Goal: Task Accomplishment & Management: Use online tool/utility

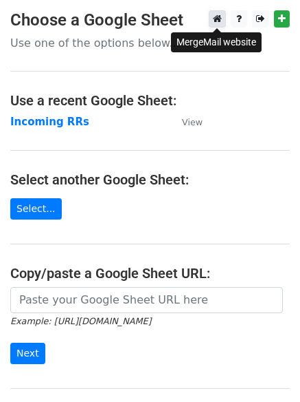
click at [222, 22] on link at bounding box center [217, 18] width 17 height 17
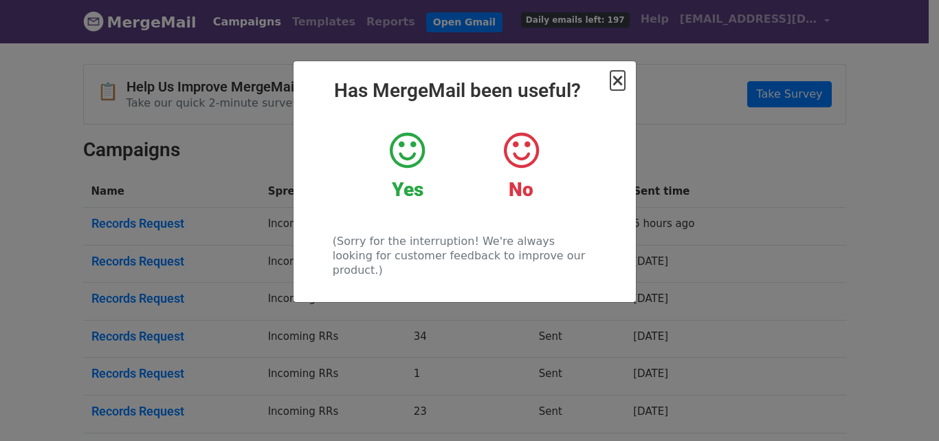
click at [619, 84] on span "×" at bounding box center [618, 80] width 14 height 19
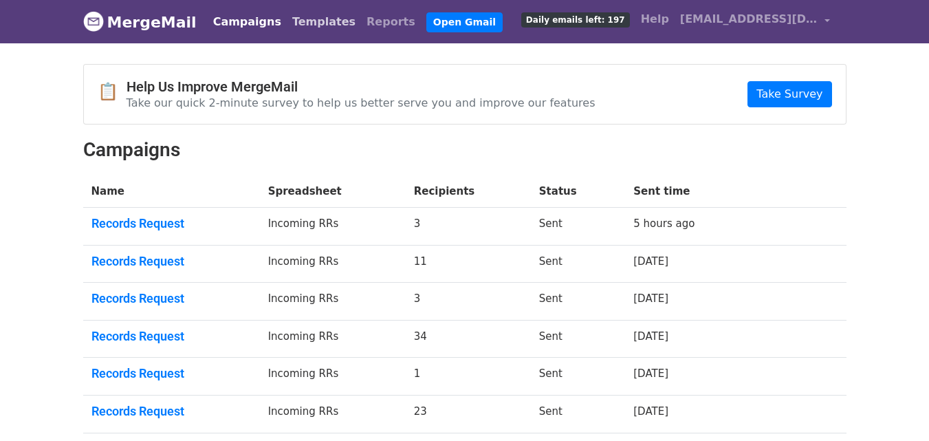
click at [302, 28] on link "Templates" at bounding box center [324, 22] width 74 height 28
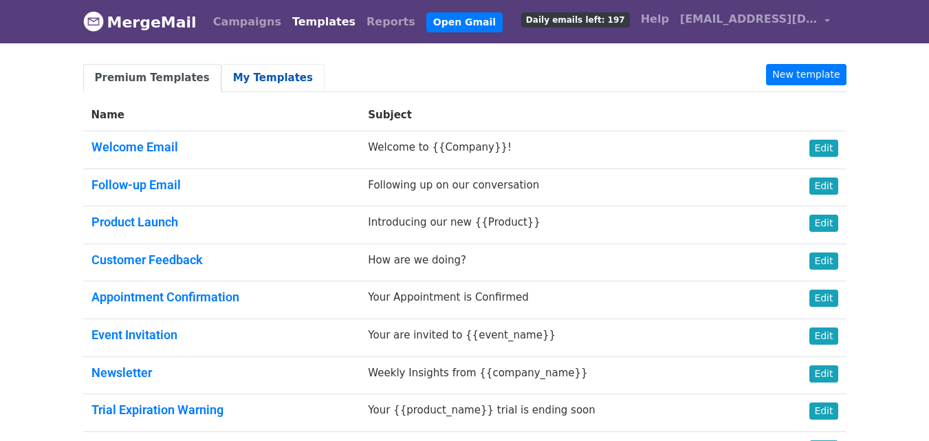
click at [257, 80] on link "My Templates" at bounding box center [272, 78] width 103 height 28
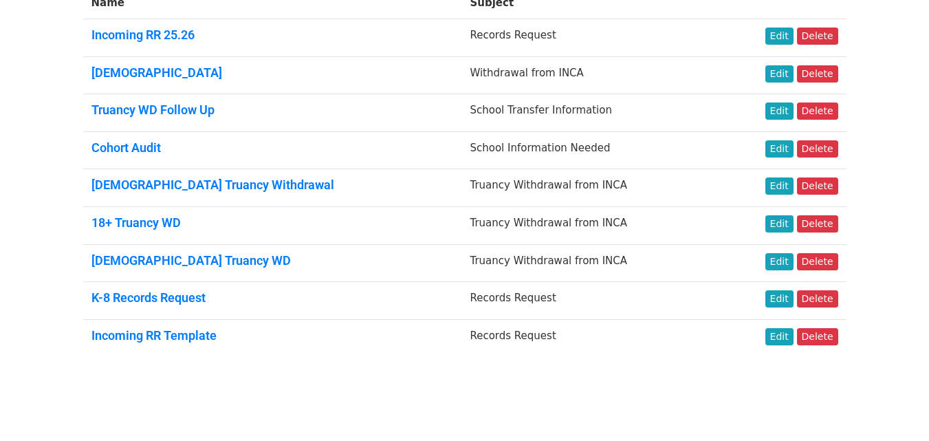
scroll to position [81, 0]
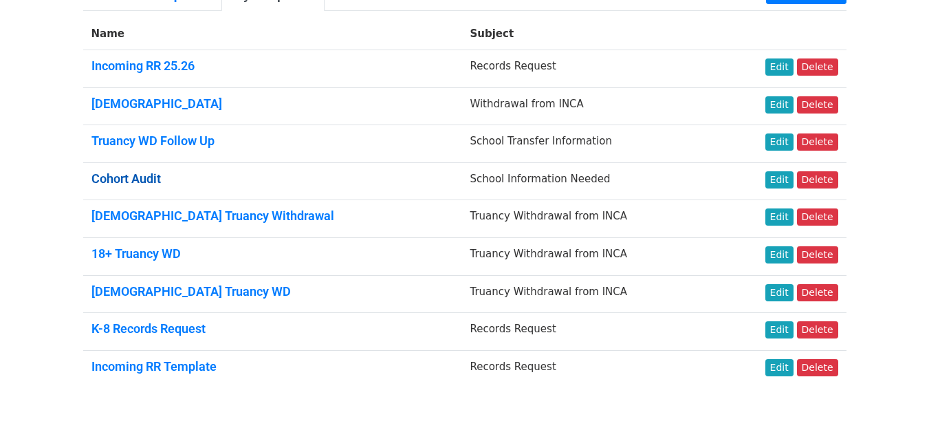
click at [123, 178] on link "Cohort Audit" at bounding box center [125, 178] width 69 height 14
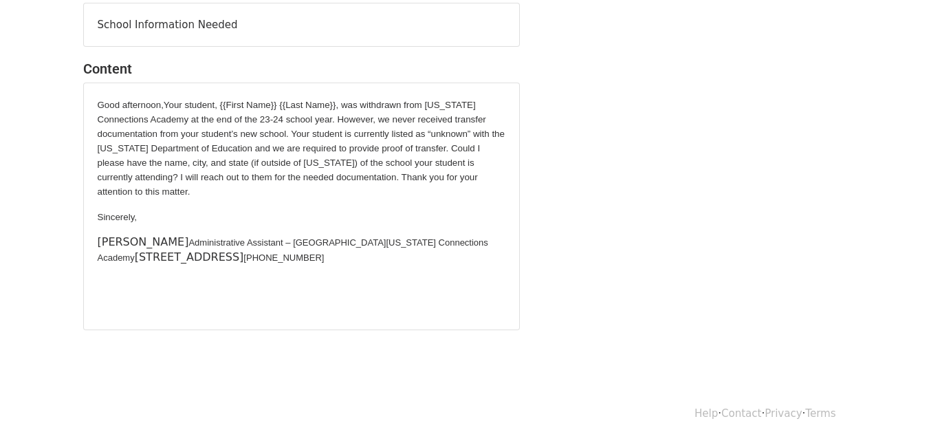
scroll to position [122, 0]
click at [350, 257] on p "[PERSON_NAME] Administrative Assistant – [GEOGRAPHIC_DATA] [US_STATE][GEOGRAPHI…" at bounding box center [302, 248] width 408 height 30
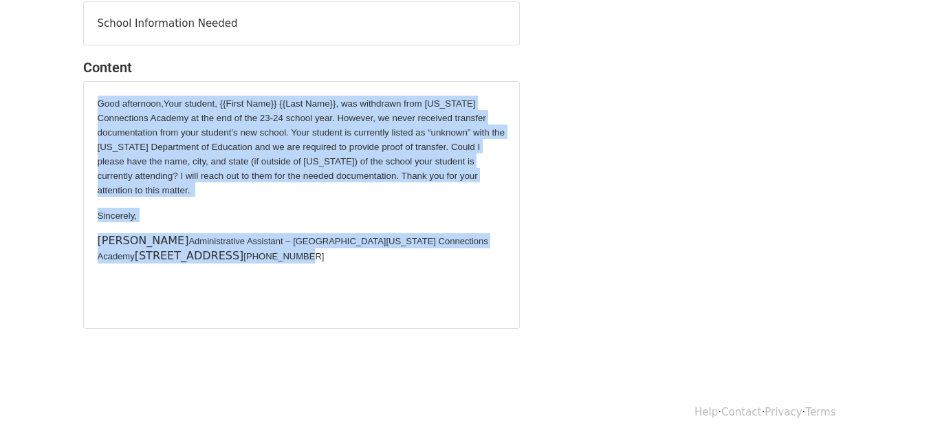
drag, startPoint x: 338, startPoint y: 255, endPoint x: 75, endPoint y: 103, distance: 304.0
click at [75, 103] on div "Subject School Information Needed Content Good afternoon,Your student, {{First …" at bounding box center [301, 154] width 457 height 350
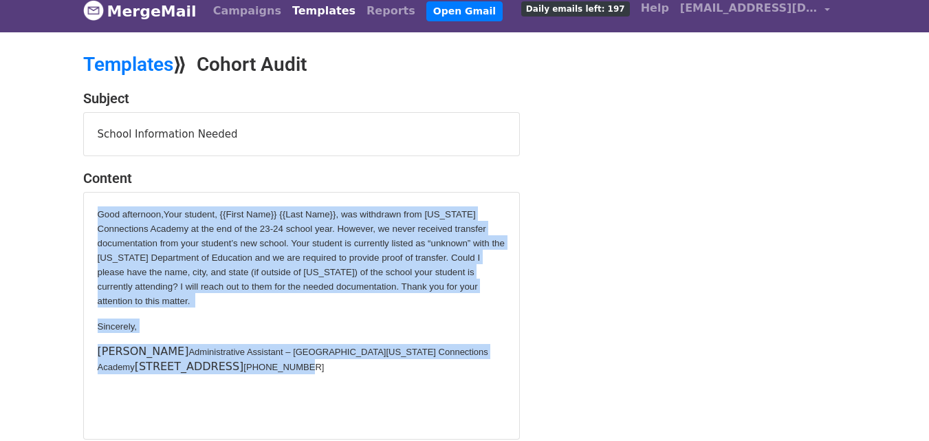
scroll to position [0, 0]
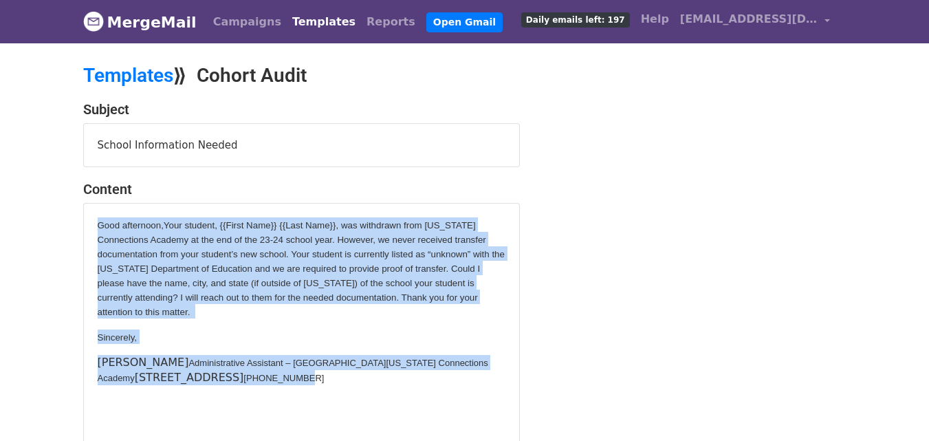
click at [177, 322] on div "Good afternoon,Your student, {{First Name}} {{Last Name}}, was withdrawn from I…" at bounding box center [302, 326] width 408 height 219
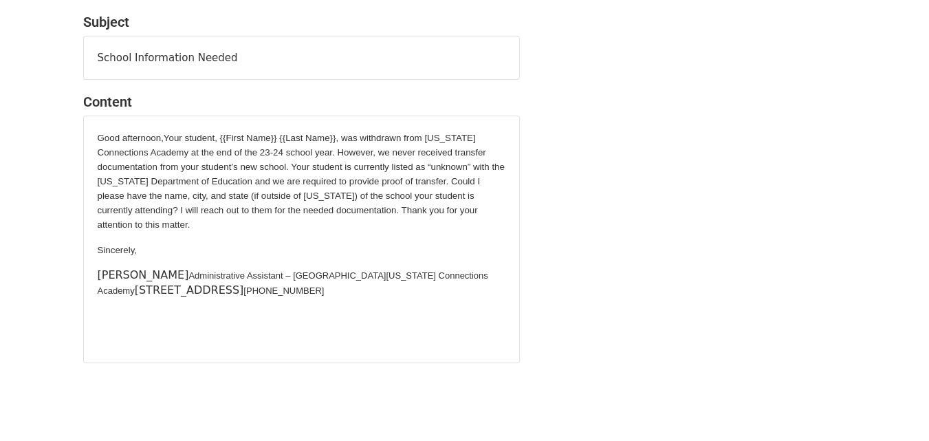
scroll to position [54, 0]
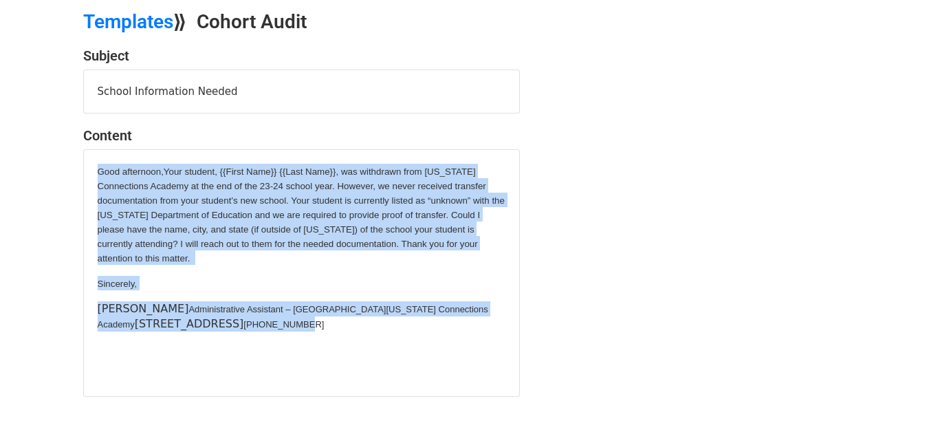
drag, startPoint x: 337, startPoint y: 328, endPoint x: 99, endPoint y: 174, distance: 283.4
click at [99, 174] on div "Good afternoon,Your student, {{First Name}} {{Last Name}}, was withdrawn from I…" at bounding box center [302, 273] width 408 height 219
click at [99, 174] on span "Good afternoon,Your student, {{First Name}} {{Last Name}}, was withdrawn from I…" at bounding box center [301, 214] width 407 height 97
drag, startPoint x: 95, startPoint y: 168, endPoint x: 333, endPoint y: 328, distance: 286.8
click at [332, 328] on div "Good afternoon,Your student, {{First Name}} {{Last Name}}, was withdrawn from I…" at bounding box center [301, 273] width 435 height 246
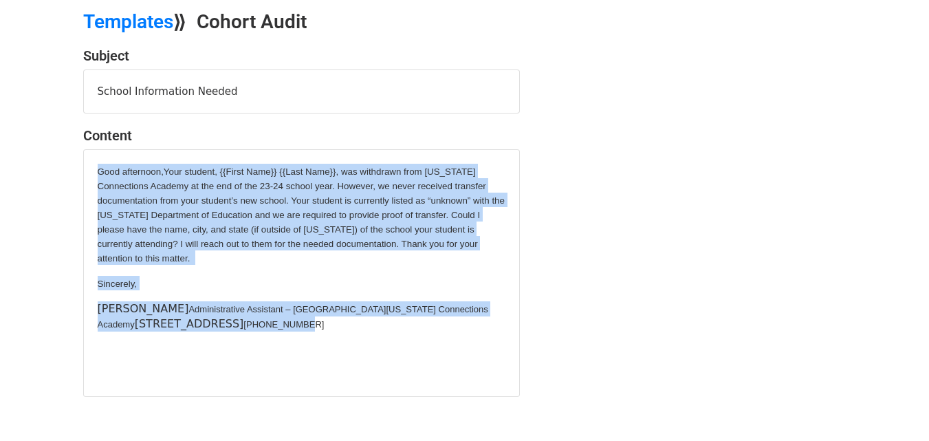
scroll to position [0, 0]
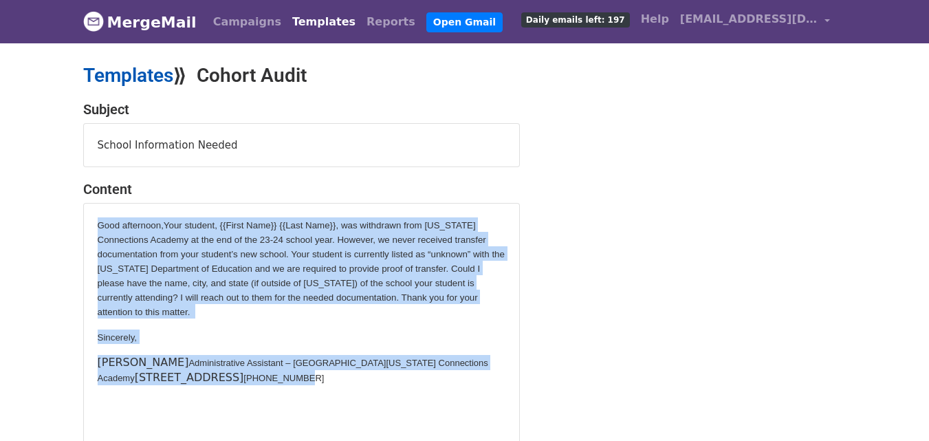
click at [133, 79] on link "Templates" at bounding box center [128, 75] width 90 height 23
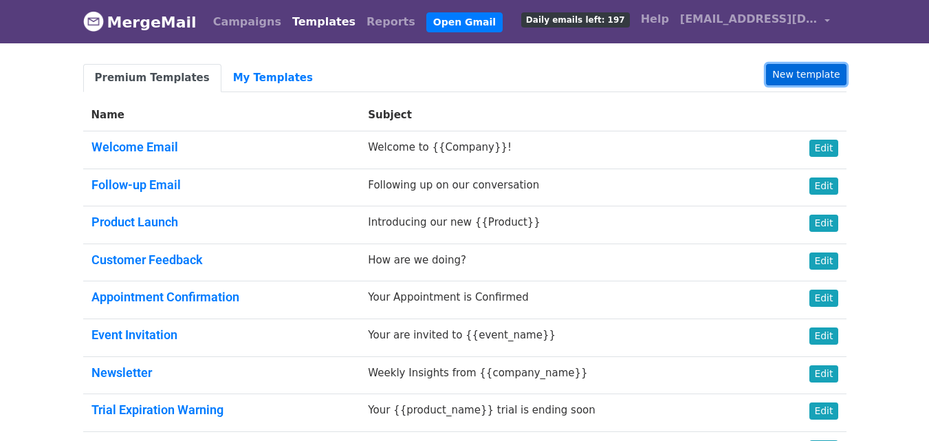
click at [815, 74] on link "New template" at bounding box center [806, 74] width 80 height 21
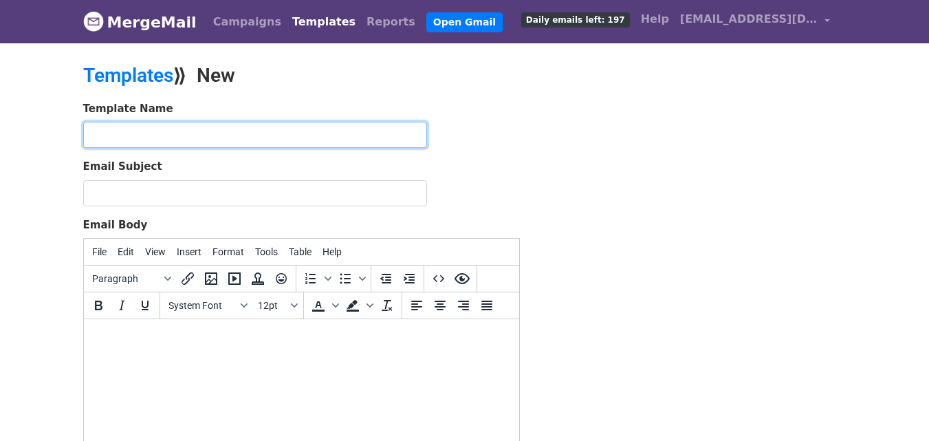
click at [371, 131] on input "text" at bounding box center [255, 135] width 344 height 26
drag, startPoint x: 299, startPoint y: 135, endPoint x: 48, endPoint y: 100, distance: 253.4
click at [48, 100] on body "MergeMail Campaigns Templates Reports Open Gmail Daily emails left: 197 Help kz…" at bounding box center [464, 319] width 929 height 639
type input "Follow Up After Withdrawal from INCA"
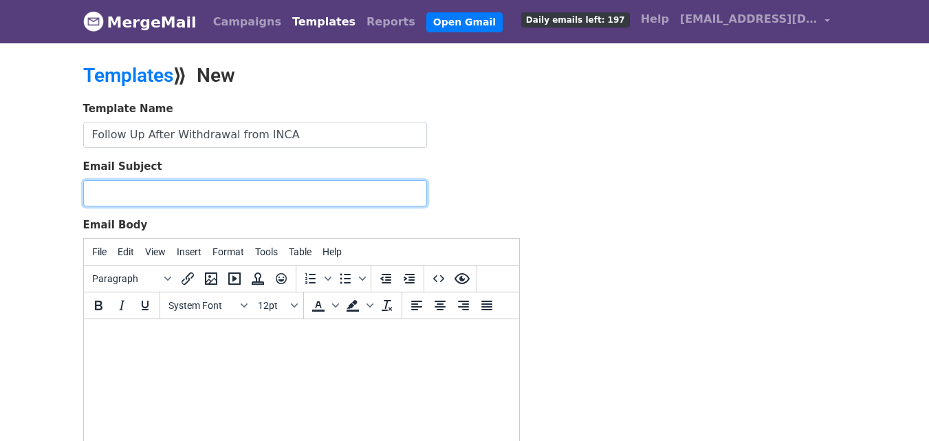
click at [105, 199] on input "Email Subject" at bounding box center [255, 193] width 344 height 26
paste input "Follow Up After Withdrawal from INCA"
type input "Follow Up After Withdrawal from INCA"
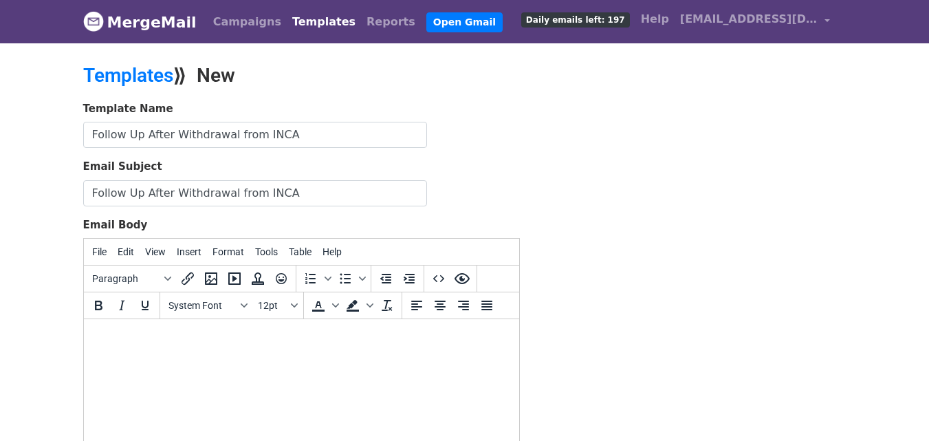
drag, startPoint x: 158, startPoint y: 338, endPoint x: 246, endPoint y: 621, distance: 296.0
click at [158, 338] on body at bounding box center [300, 337] width 413 height 15
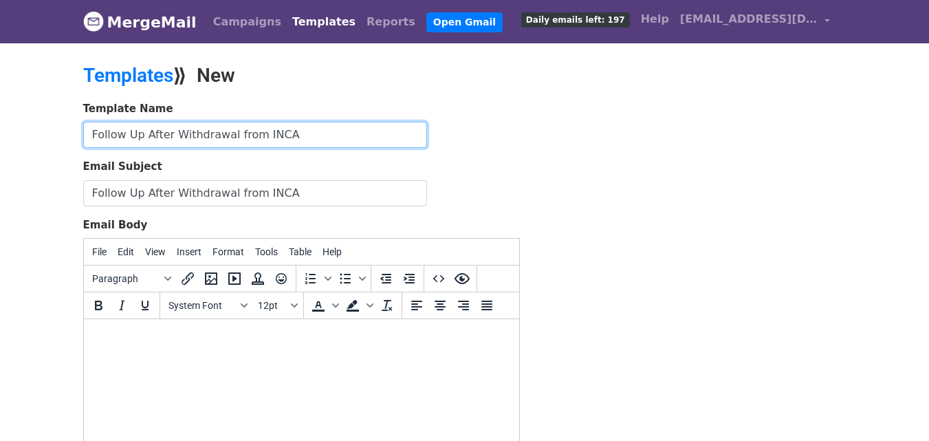
drag, startPoint x: 306, startPoint y: 140, endPoint x: 23, endPoint y: 114, distance: 284.5
click at [23, 114] on body "MergeMail Campaigns Templates Reports Open Gmail Daily emails left: 197 Help kz…" at bounding box center [464, 319] width 929 height 639
type input "m"
type input "Missing Process"
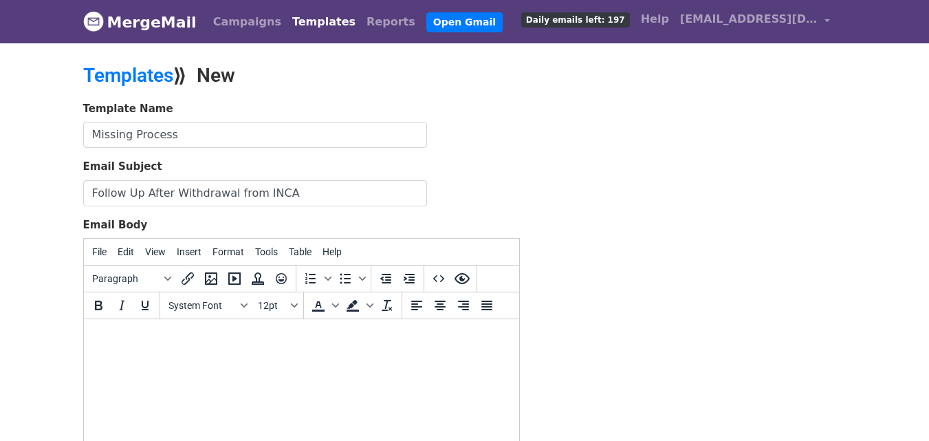
click at [169, 355] on html at bounding box center [300, 337] width 435 height 37
paste body
drag, startPoint x: 298, startPoint y: 338, endPoint x: 83, endPoint y: 643, distance: 373.5
click at [83, 324] on html "Follow Up After Withdrawal from INCA" at bounding box center [300, 337] width 435 height 37
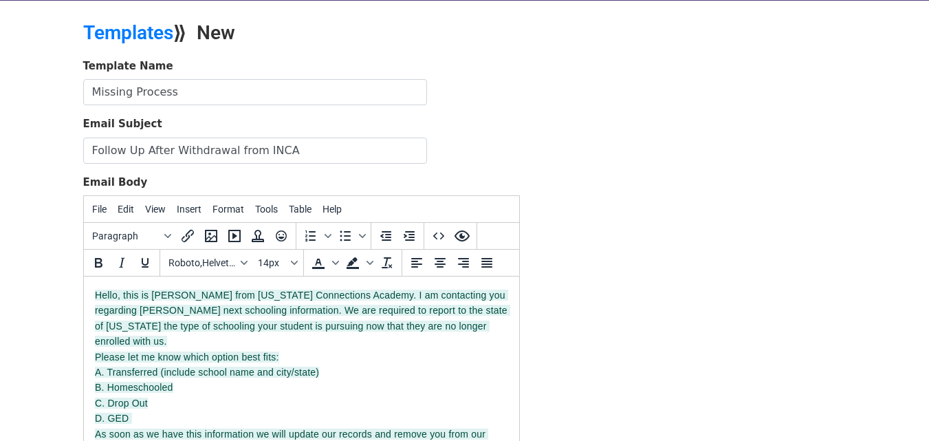
click at [344, 352] on body "Hello, this is Kari Zhang from Indiana Connections Academy. I am contacting you…" at bounding box center [300, 371] width 413 height 169
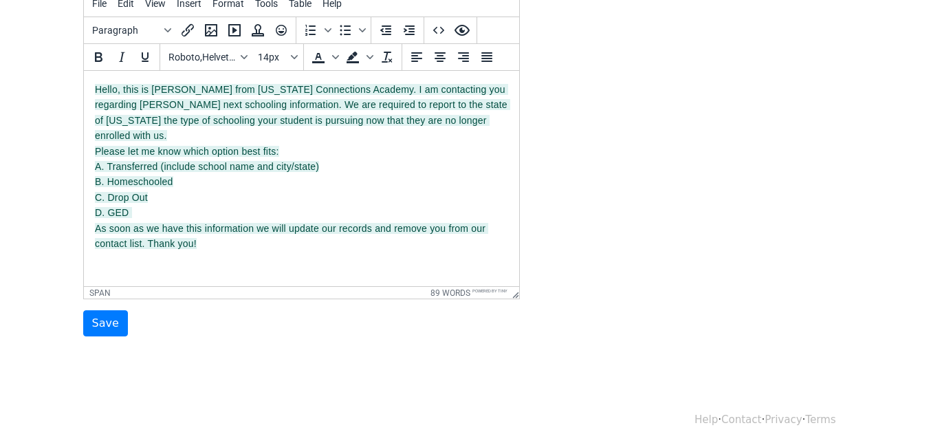
scroll to position [249, 0]
click at [212, 227] on body "Hello, this is Kari Zhang from Indiana Connections Academy. I am contacting you…" at bounding box center [300, 165] width 413 height 169
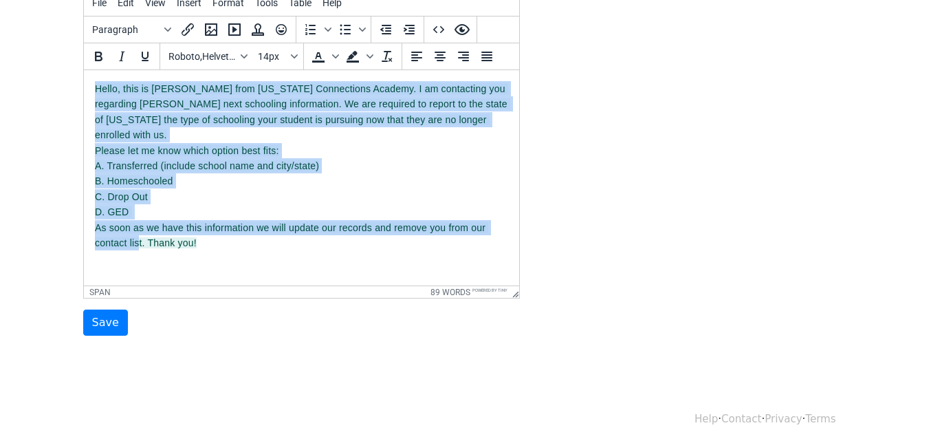
drag, startPoint x: 212, startPoint y: 227, endPoint x: 129, endPoint y: 149, distance: 114.3
click at [83, 78] on html "Hello, this is Kari Zhang from Indiana Connections Academy. I am contacting you…" at bounding box center [300, 165] width 435 height 191
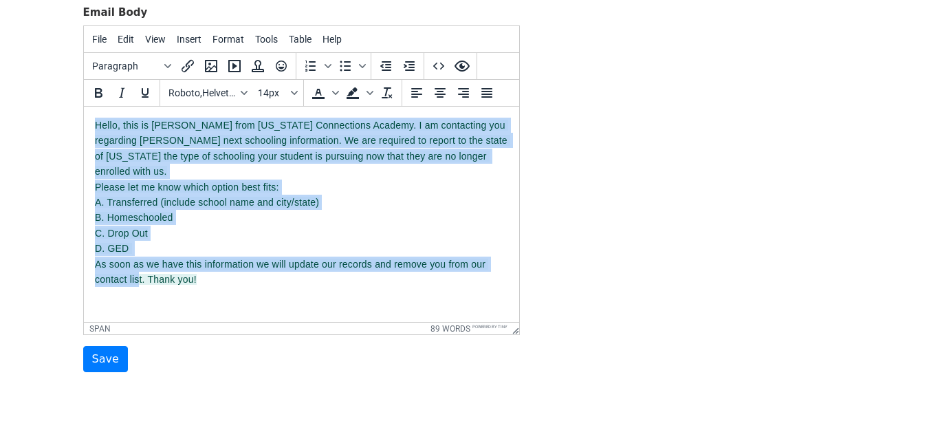
scroll to position [180, 0]
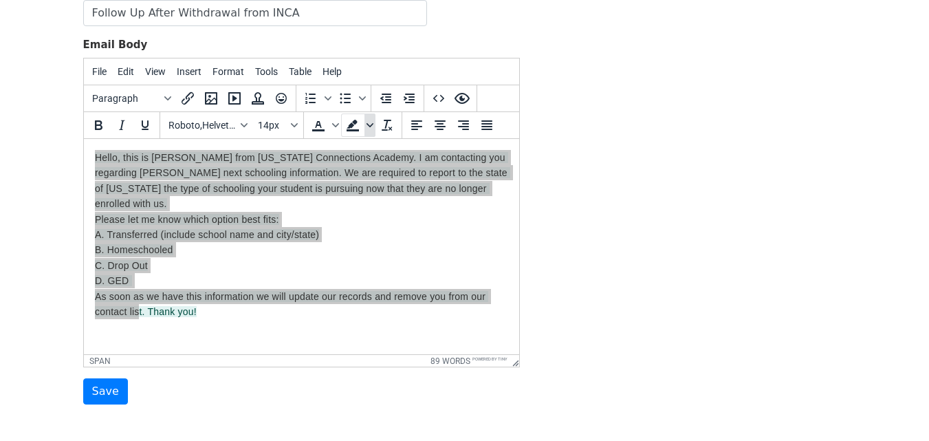
click at [368, 124] on icon "Background color" at bounding box center [369, 125] width 7 height 4
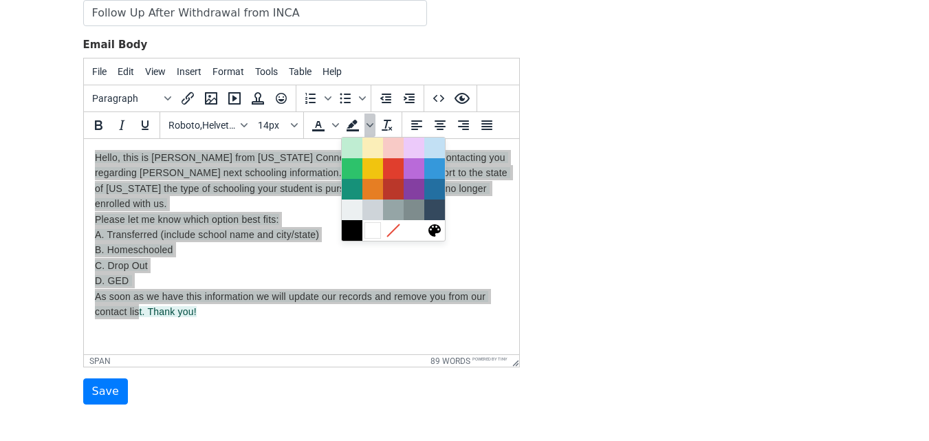
click at [376, 228] on div at bounding box center [372, 230] width 17 height 17
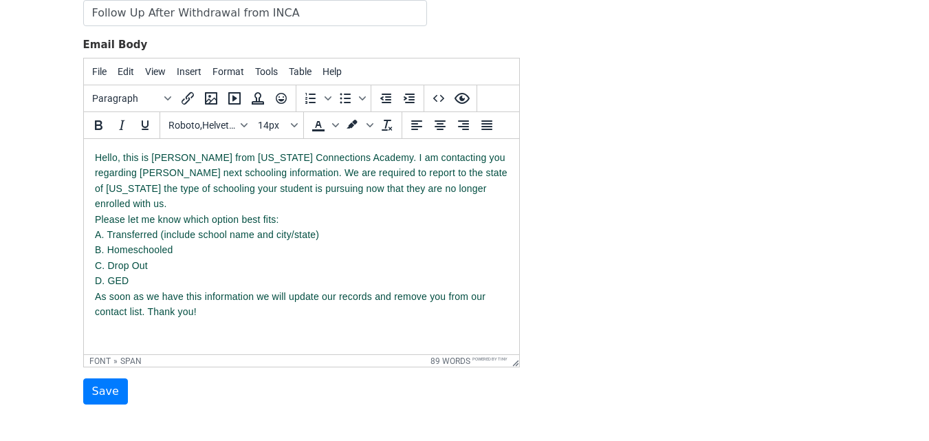
click at [371, 248] on body "Hello, this is Kari Zhang from Indiana Connections Academy. I am contacting you…" at bounding box center [300, 234] width 413 height 169
click at [332, 123] on icon "Text color" at bounding box center [334, 125] width 7 height 4
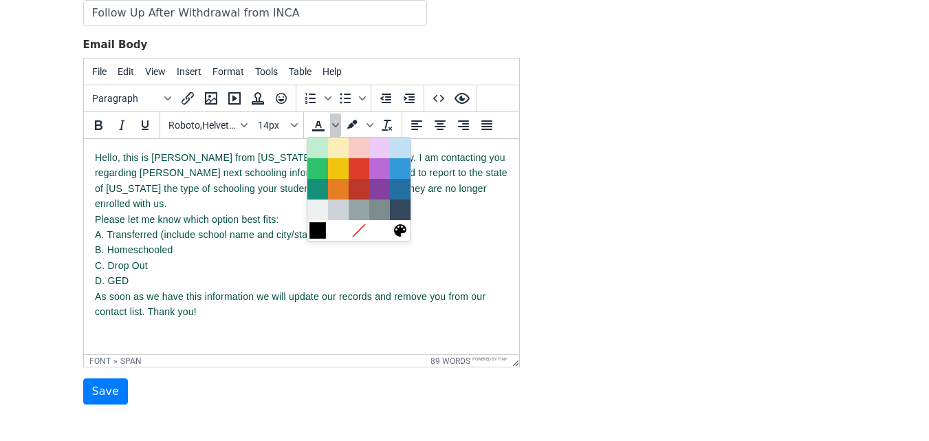
click at [314, 226] on div at bounding box center [317, 230] width 17 height 17
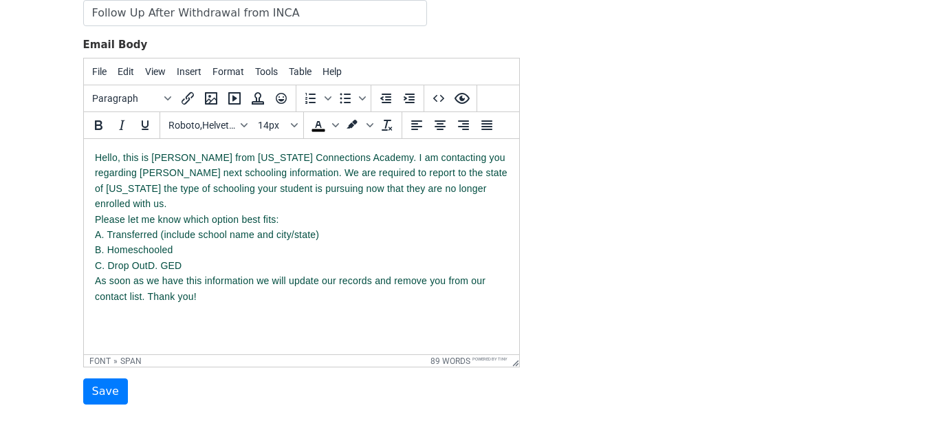
drag, startPoint x: 201, startPoint y: 300, endPoint x: 120, endPoint y: 143, distance: 176.8
click at [86, 144] on html "Hello, this is Kari Zhang from Indiana Connections Academy. I am contacting you…" at bounding box center [300, 227] width 435 height 176
click at [315, 120] on icon "Text color" at bounding box center [318, 125] width 17 height 17
click at [265, 315] on html "Hello, this is Kari Zhang from Indiana Connections Academy. I am contacting you…" at bounding box center [300, 227] width 435 height 176
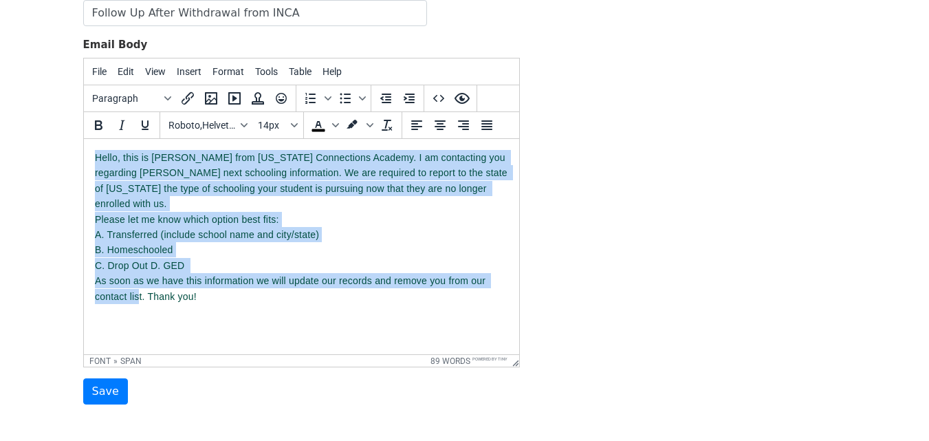
drag, startPoint x: 208, startPoint y: 281, endPoint x: 148, endPoint y: 153, distance: 141.5
click at [87, 151] on html "Hello, this is Kari Zhang from Indiana Connections Academy. I am contacting you…" at bounding box center [300, 227] width 435 height 176
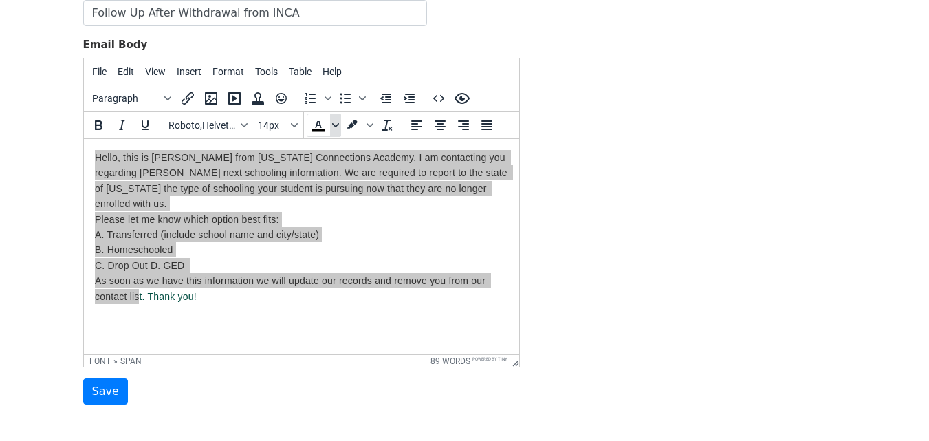
click at [337, 127] on icon "Text color" at bounding box center [335, 125] width 7 height 7
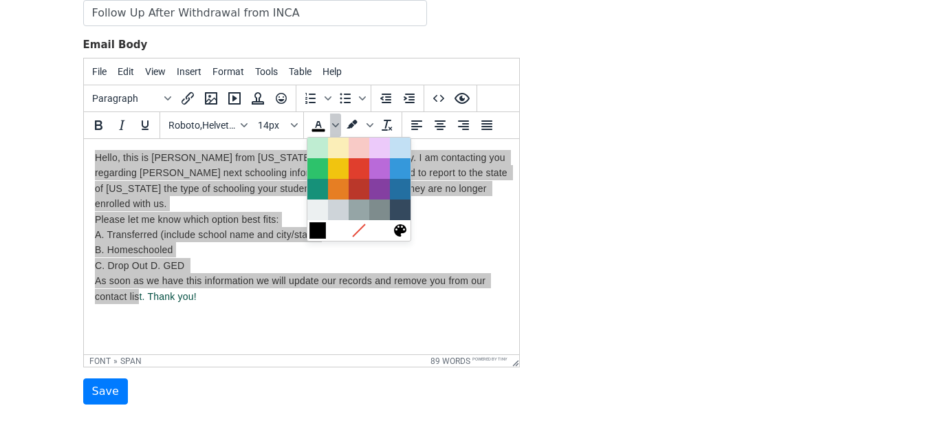
click at [311, 228] on div at bounding box center [317, 230] width 17 height 17
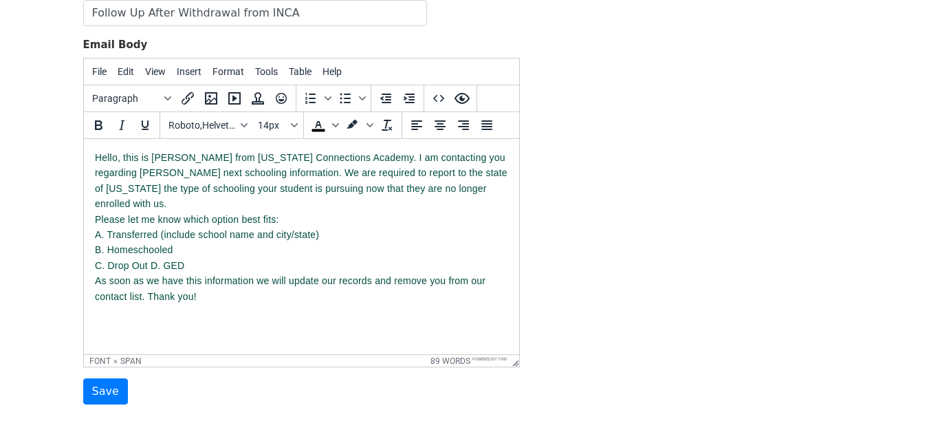
click at [259, 300] on html "Hello, this is Kari Zhang from Indiana Connections Academy. I am contacting you…" at bounding box center [300, 227] width 435 height 176
drag, startPoint x: 136, startPoint y: 173, endPoint x: 86, endPoint y: 173, distance: 50.2
click at [86, 173] on html "Hello, this is Kari Zhang from Indiana Connections Academy. I am contacting you…" at bounding box center [300, 227] width 435 height 176
click at [479, 190] on body "Hello, this is Kari Zhang from Indiana Connections Academy. I am contacting you…" at bounding box center [300, 227] width 413 height 154
click at [194, 265] on div "Please let me know which option best fits: A. Transferred (include school name …" at bounding box center [300, 258] width 413 height 92
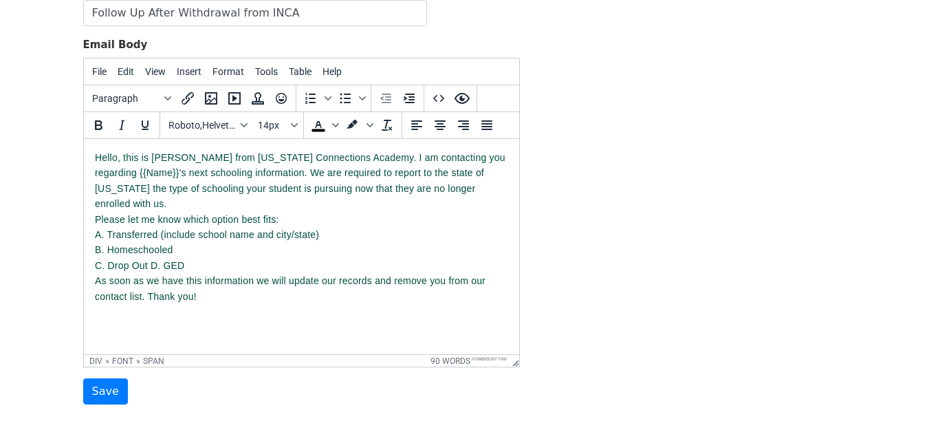
click at [217, 304] on div "Please let me know which option best fits: A. Transferred (include school name …" at bounding box center [300, 258] width 413 height 92
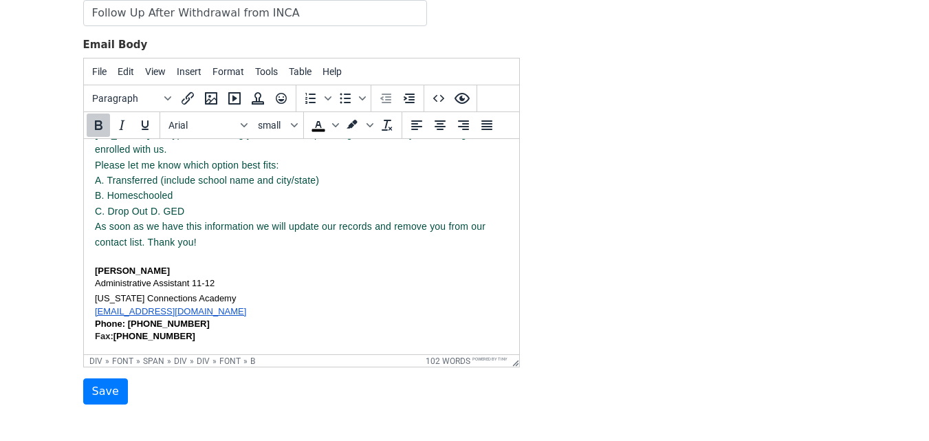
scroll to position [72, 0]
click at [138, 290] on font "Please let me know which option best fits: A. Transferred (include school name …" at bounding box center [300, 251] width 413 height 184
drag, startPoint x: 116, startPoint y: 294, endPoint x: 155, endPoint y: 296, distance: 38.5
click at [155, 296] on font "Indiana Connections Academy" at bounding box center [164, 298] width 141 height 10
click at [307, 309] on div "kzhang@inca.connectionsacademy.org Phone: 317-622-8823 Fax: 463-777-9976" at bounding box center [300, 324] width 413 height 38
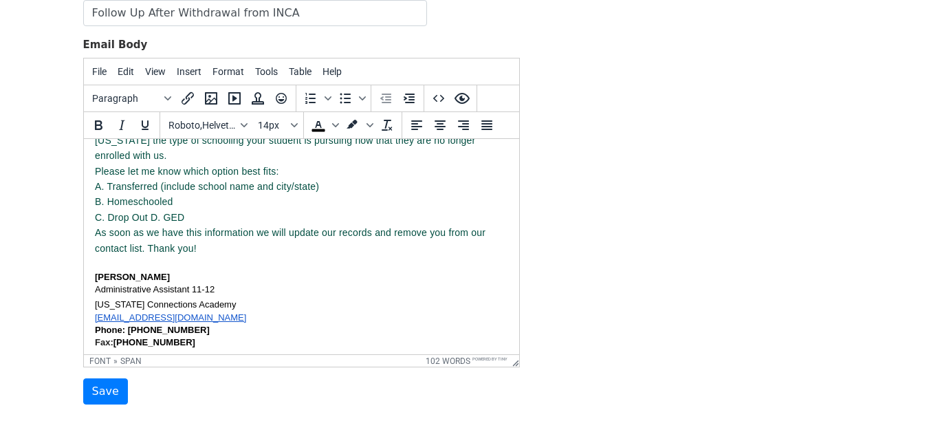
scroll to position [0, 0]
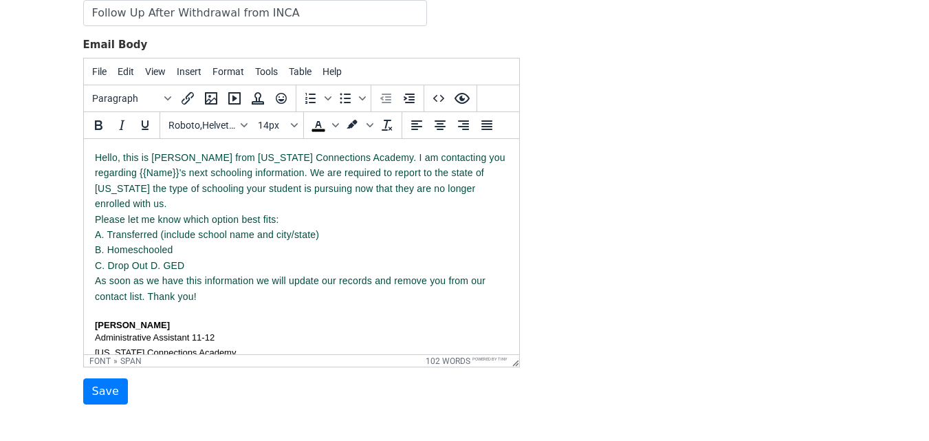
drag, startPoint x: 208, startPoint y: 240, endPoint x: 76, endPoint y: 128, distance: 173.2
click at [83, 139] on html "Hello, this is Kari Zhang from Indiana Connections Academy. I am contacting you…" at bounding box center [300, 274] width 435 height 270
click at [243, 120] on button "Roboto,Helvetica Neue,sans-serif" at bounding box center [207, 124] width 89 height 23
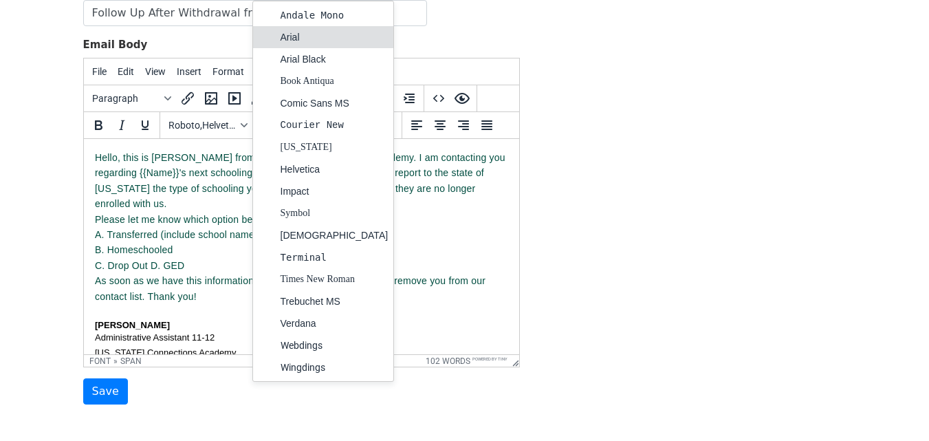
click at [287, 39] on div "Arial" at bounding box center [335, 37] width 108 height 17
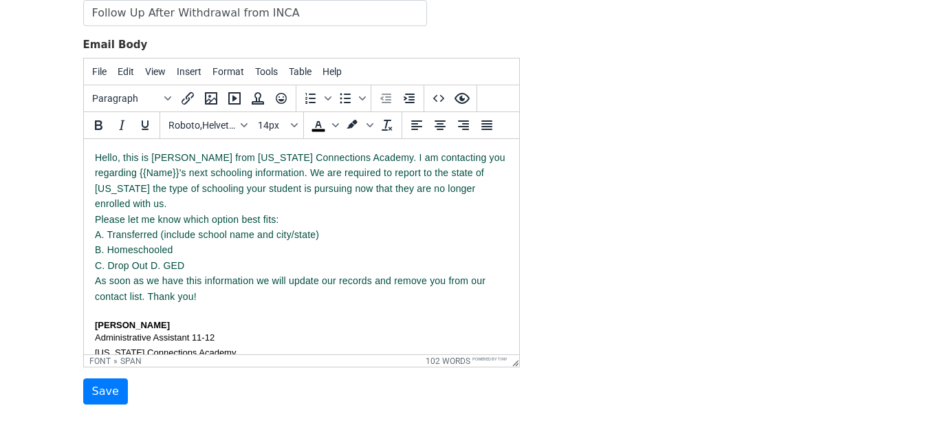
click at [245, 322] on div "Please let me know which option best fits: A. Transferred (include school name …" at bounding box center [300, 305] width 413 height 186
drag, startPoint x: 208, startPoint y: 241, endPoint x: 157, endPoint y: 264, distance: 56.6
click at [83, 139] on html "Hello, this is Kari Zhang from Indiana Connections Academy. I am contacting you…" at bounding box center [300, 274] width 435 height 270
click at [243, 120] on button "Roboto,Helvetica Neue,sans-serif" at bounding box center [207, 124] width 89 height 23
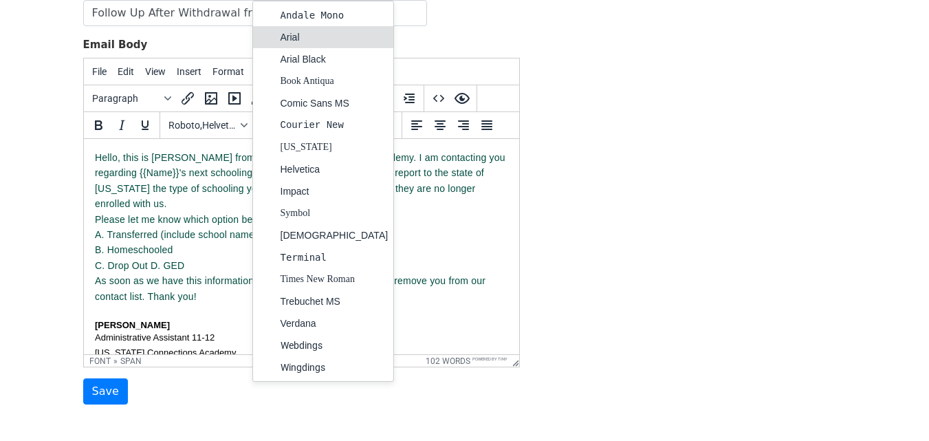
click at [296, 29] on div "Arial" at bounding box center [335, 37] width 108 height 17
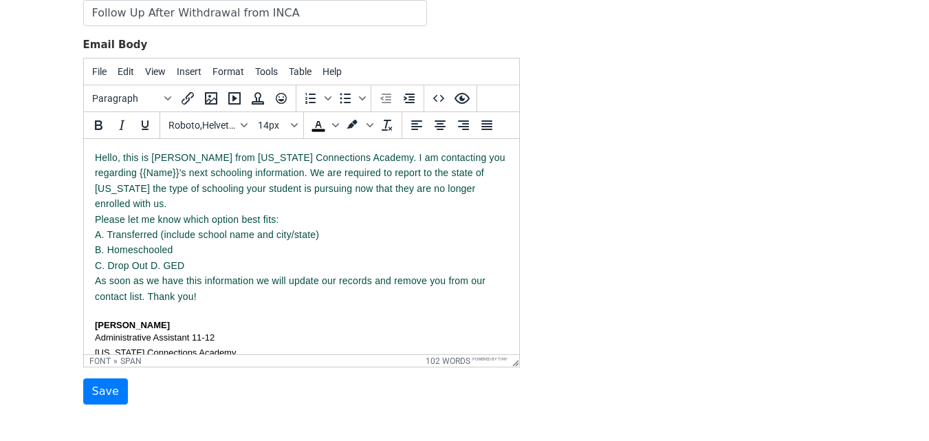
click at [349, 234] on div "Please let me know which option best fits: A. Transferred (include school name …" at bounding box center [300, 305] width 413 height 186
drag, startPoint x: 204, startPoint y: 316, endPoint x: 66, endPoint y: 144, distance: 219.6
click at [83, 144] on html "Hello, this is Kari Zhang from Indiana Connections Academy. I am contacting you…" at bounding box center [300, 274] width 435 height 270
click at [245, 123] on icon "Fonts" at bounding box center [244, 125] width 7 height 7
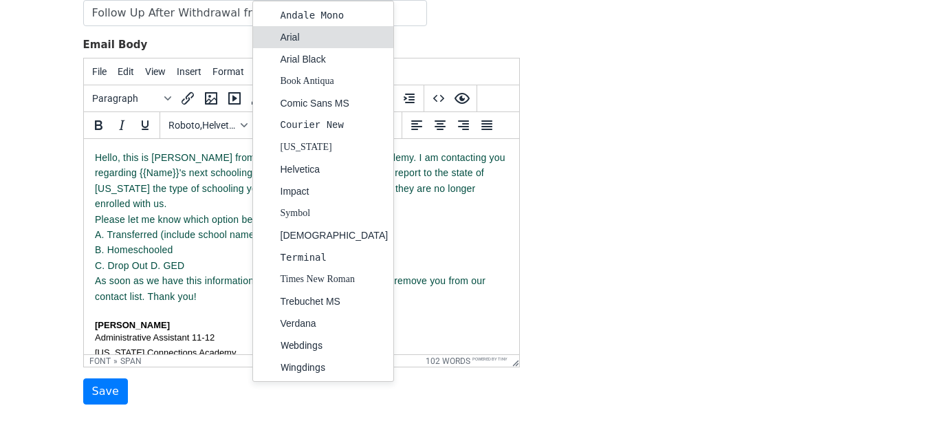
click at [285, 45] on div "Arial" at bounding box center [323, 37] width 141 height 22
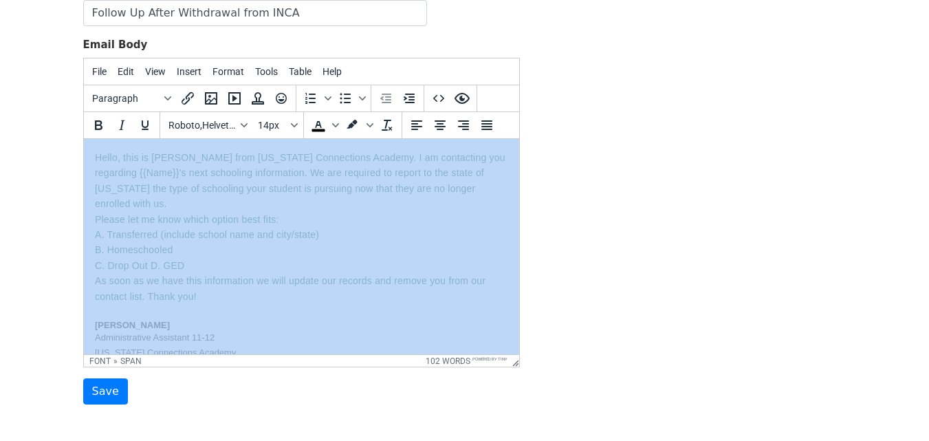
click at [285, 45] on div "Email Body File Edit View Insert Format Tools Table Help Paragraph To open the …" at bounding box center [301, 202] width 437 height 331
click at [246, 124] on icon "Fonts" at bounding box center [244, 125] width 7 height 7
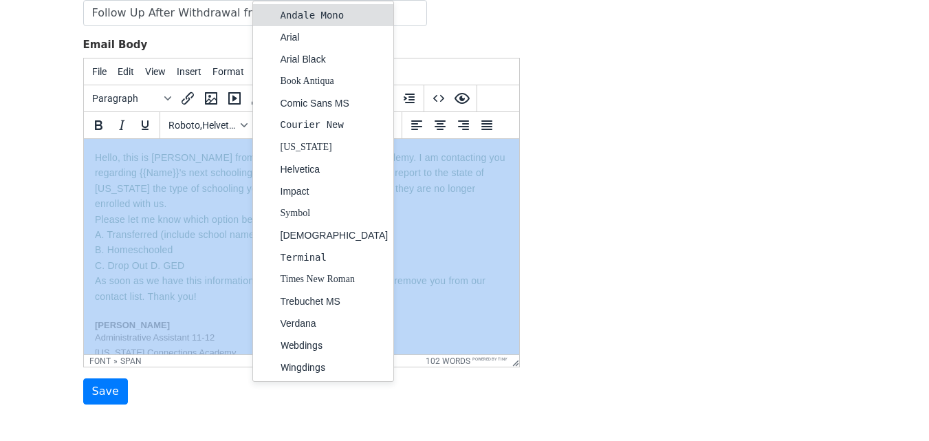
click at [296, 14] on div "Andale Mono" at bounding box center [335, 15] width 108 height 17
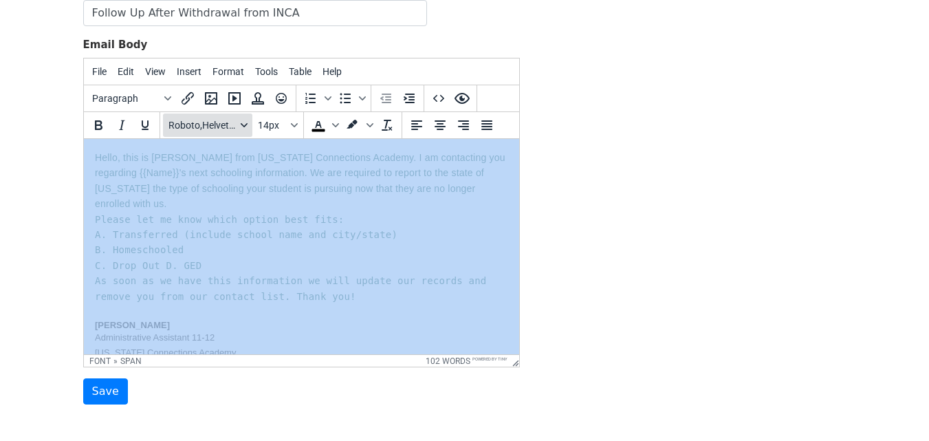
click at [246, 120] on button "Roboto,Helvetica Neue,sans-serif" at bounding box center [207, 124] width 89 height 23
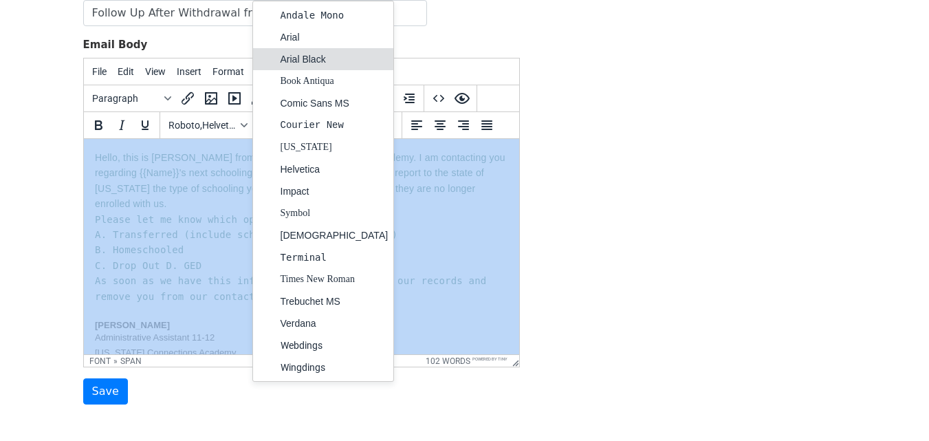
click at [300, 58] on div "Arial Black" at bounding box center [335, 59] width 108 height 17
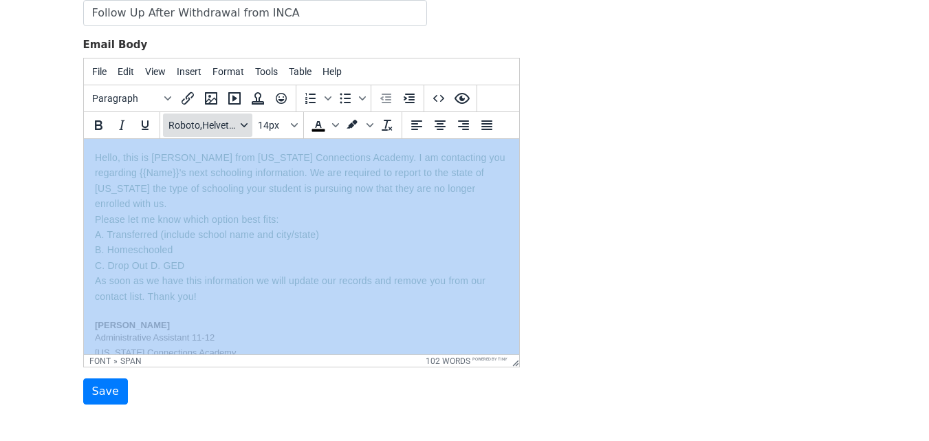
click at [228, 124] on span "Roboto,Helvetica Neue,sans-serif" at bounding box center [201, 125] width 67 height 11
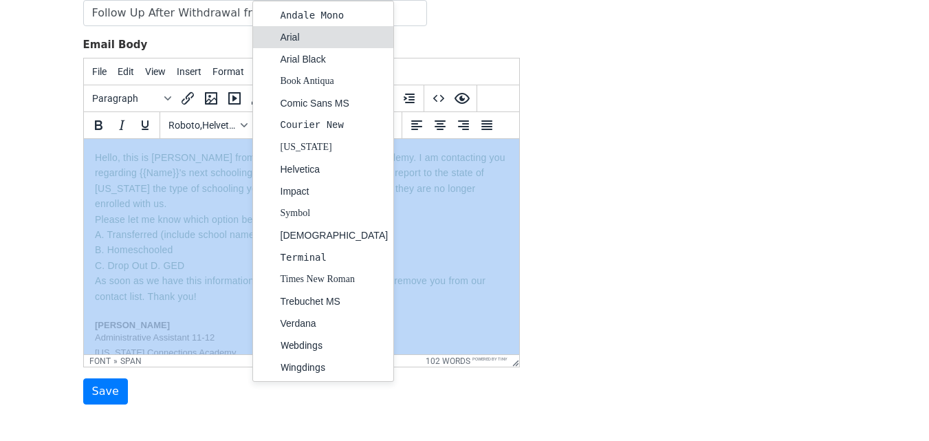
click at [281, 43] on div "Arial" at bounding box center [335, 37] width 108 height 17
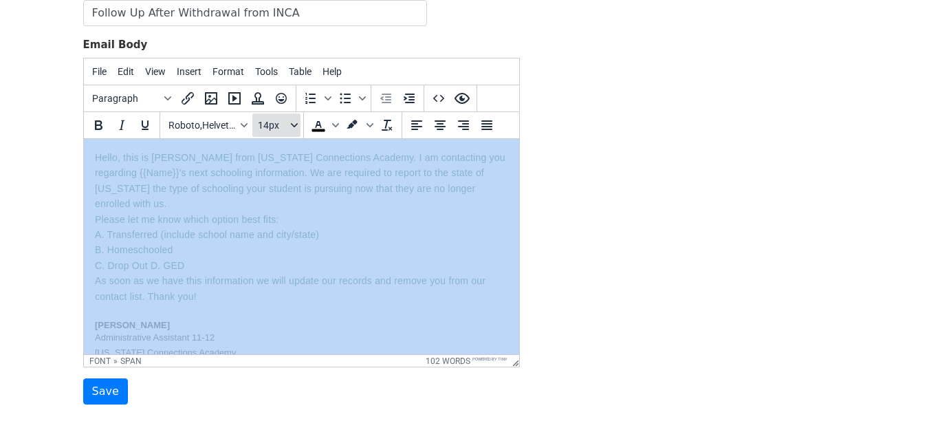
click at [296, 127] on icon "Font sizes" at bounding box center [294, 125] width 7 height 7
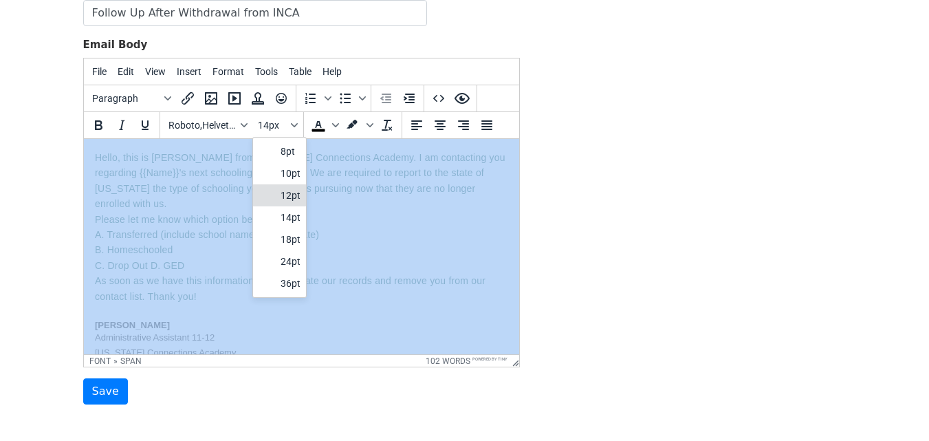
click at [295, 184] on div "12pt" at bounding box center [279, 195] width 53 height 22
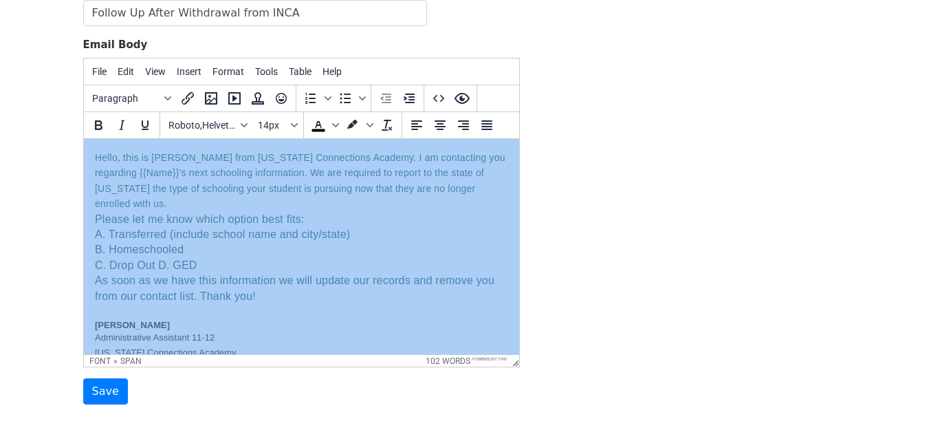
click at [391, 219] on div "Please let me know which option best fits: A. Transferred (include school name …" at bounding box center [300, 305] width 413 height 186
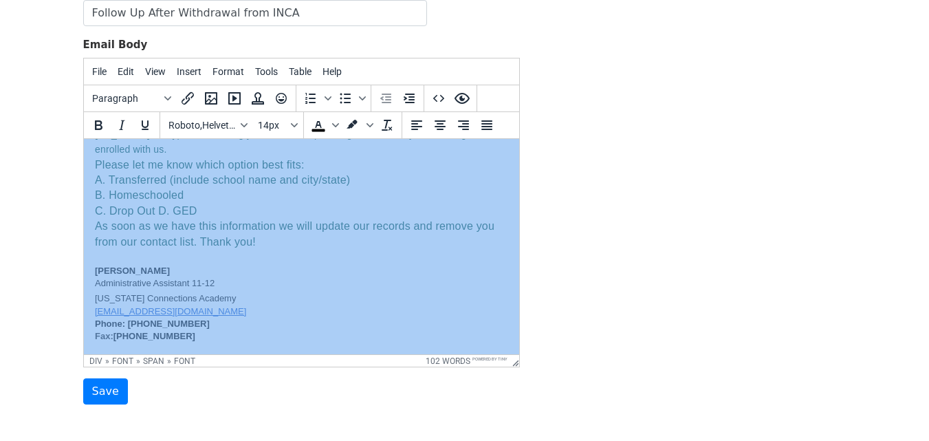
scroll to position [77, 0]
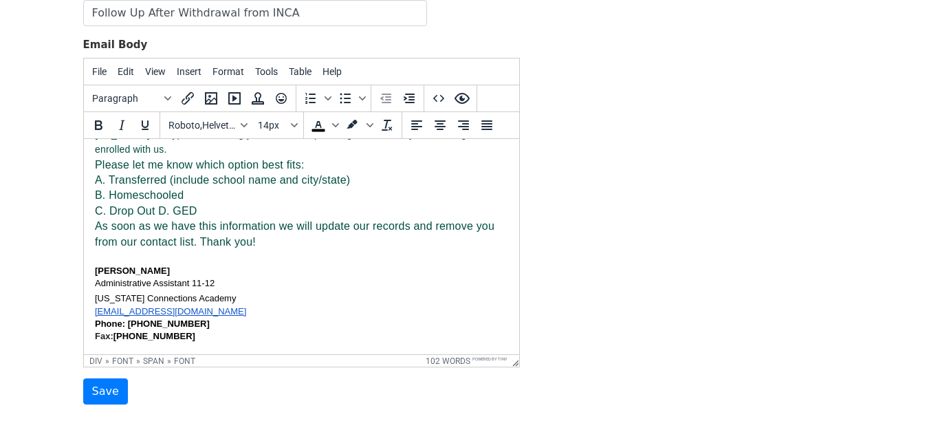
click at [124, 300] on font "Indiana Connections Academy" at bounding box center [164, 298] width 141 height 10
click at [120, 280] on font "Administrative Assistant 11-12" at bounding box center [154, 283] width 120 height 10
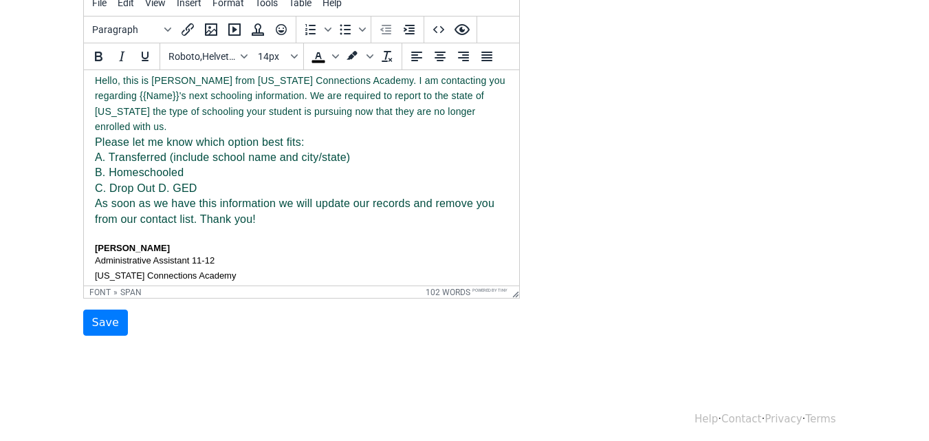
scroll to position [0, 0]
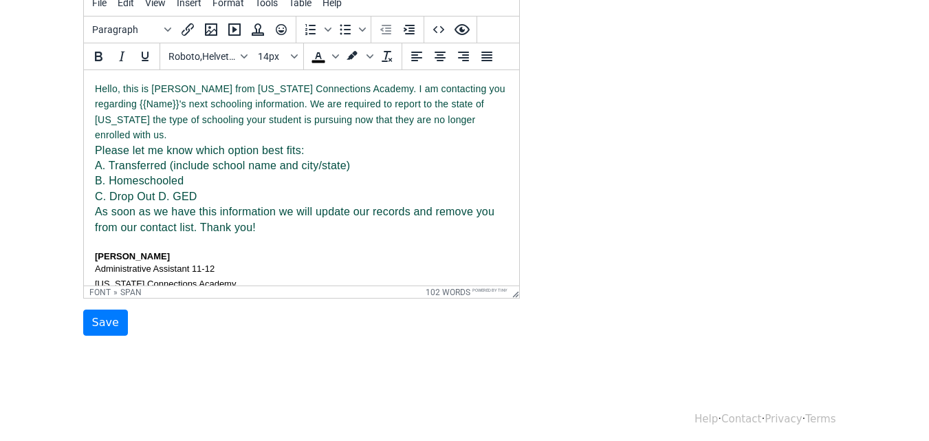
drag, startPoint x: 266, startPoint y: 240, endPoint x: 87, endPoint y: 67, distance: 249.0
click at [87, 70] on html "Hello, this is Kari Zhang from Indiana Connections Academy. I am contacting you…" at bounding box center [300, 205] width 435 height 270
click at [243, 51] on button "Roboto,Helvetica Neue,sans-serif" at bounding box center [207, 56] width 89 height 23
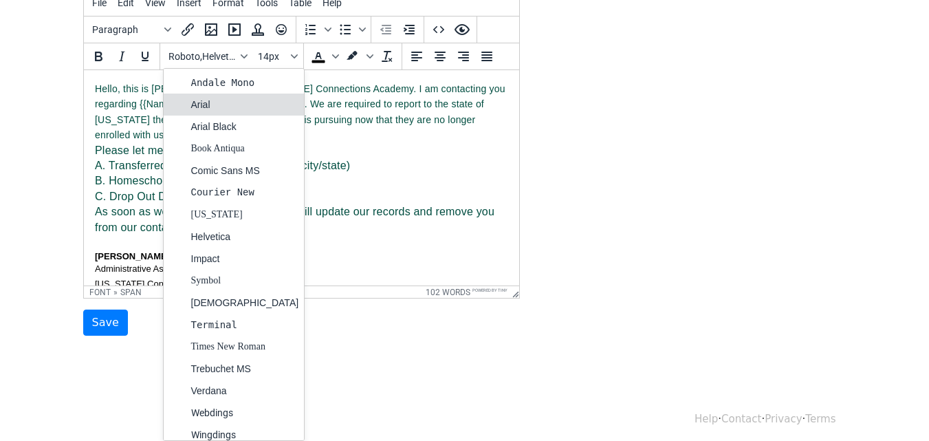
click at [210, 104] on div "Arial" at bounding box center [245, 104] width 108 height 17
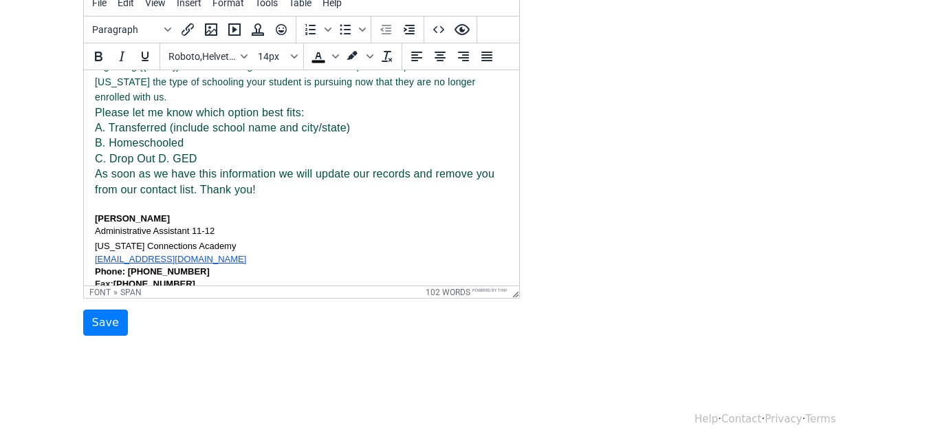
scroll to position [77, 0]
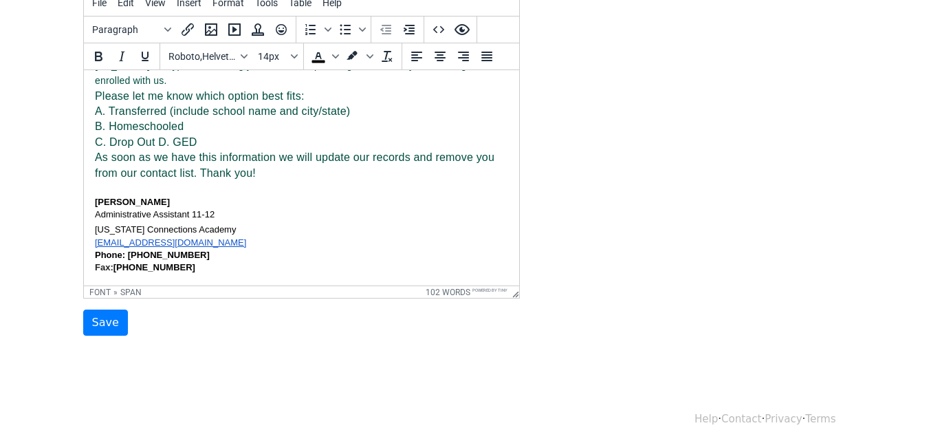
click at [260, 189] on div "Please let me know which option best fits: A. Transferred (include school name …" at bounding box center [300, 182] width 413 height 186
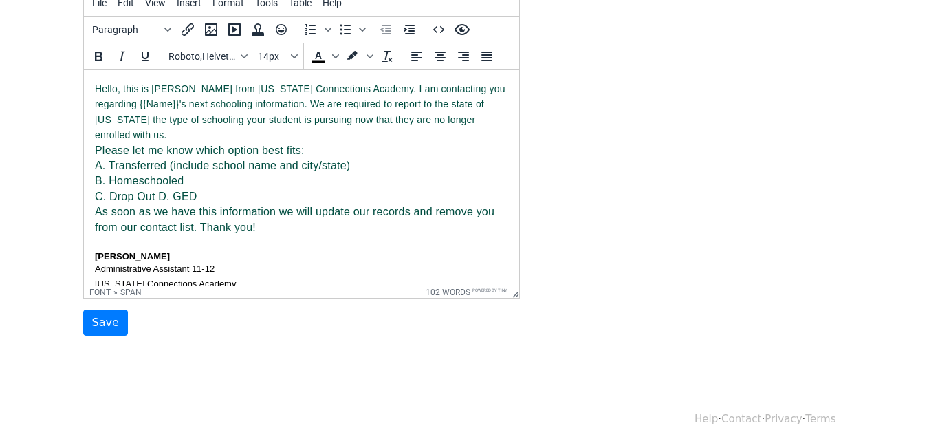
drag, startPoint x: 267, startPoint y: 175, endPoint x: 135, endPoint y: 111, distance: 147.3
click at [83, 70] on html "Hello, this is Kari Zhang from Indiana Connections Academy. I am contacting you…" at bounding box center [300, 205] width 435 height 270
copy body "Hello, this is Kari Zhang from Indiana Connections Academy. I am contacting you…"
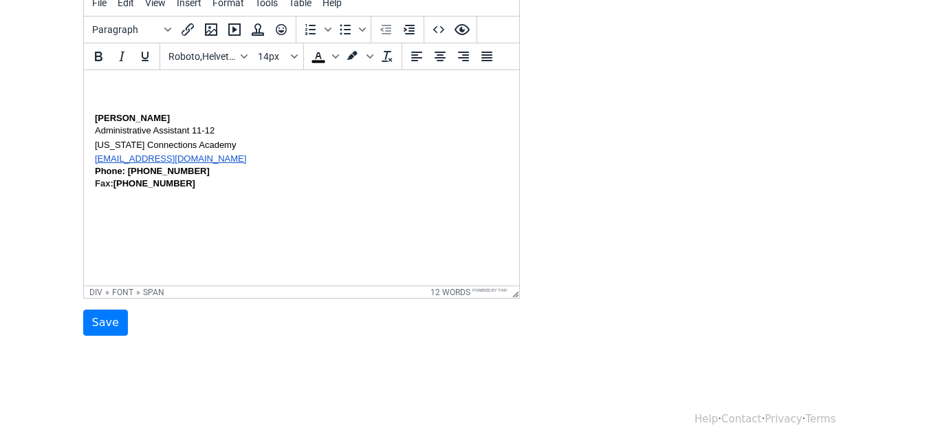
click at [186, 178] on div "Fax: 463-777-9976" at bounding box center [300, 183] width 413 height 12
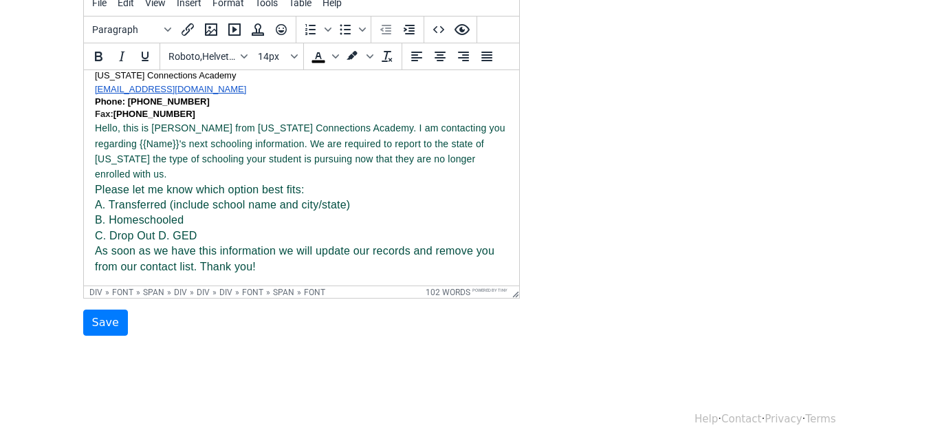
scroll to position [79, 0]
drag, startPoint x: 260, startPoint y: 278, endPoint x: 89, endPoint y: 122, distance: 232.1
click at [89, 122] on html "Kari Zhang Administrative Assistant 11-12 Indiana Connections Academy kzhang@in…" at bounding box center [300, 143] width 435 height 285
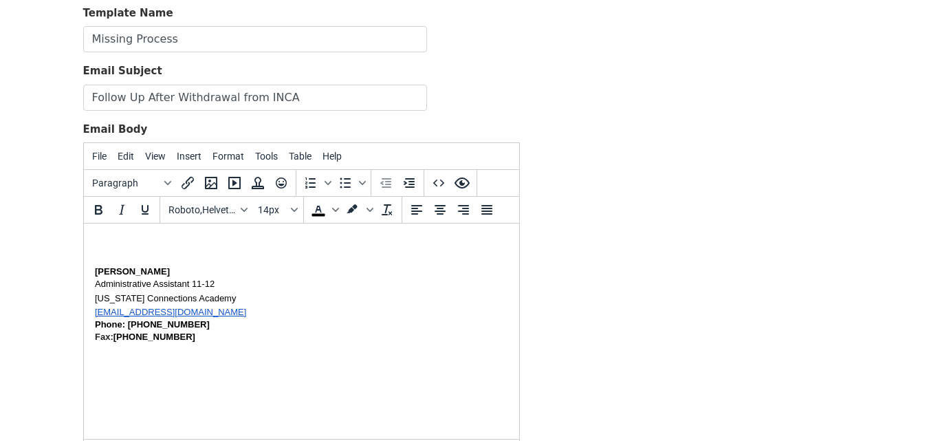
scroll to position [43, 0]
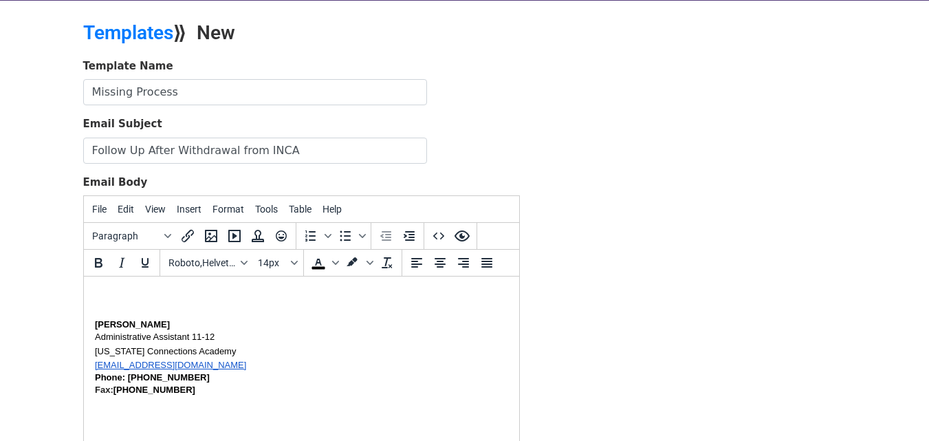
click at [103, 292] on div "Kari Zhang Administrative Assistant 11-12 Indiana Connections Academy kzhang@in…" at bounding box center [300, 341] width 413 height 109
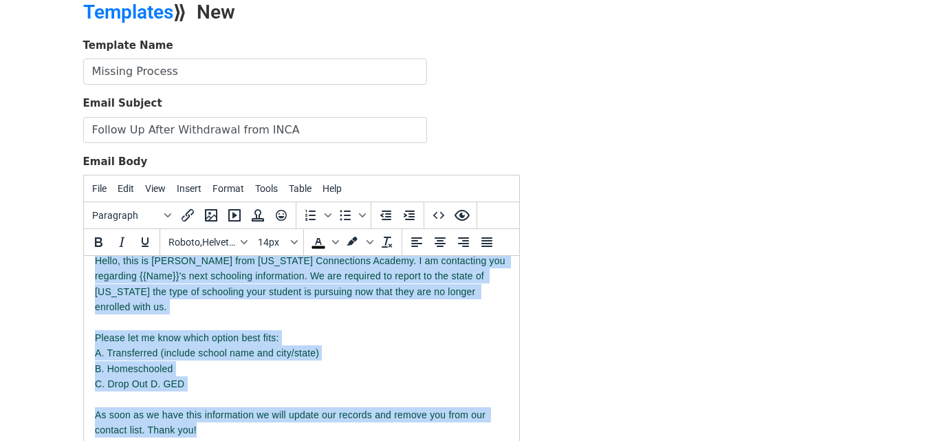
scroll to position [0, 0]
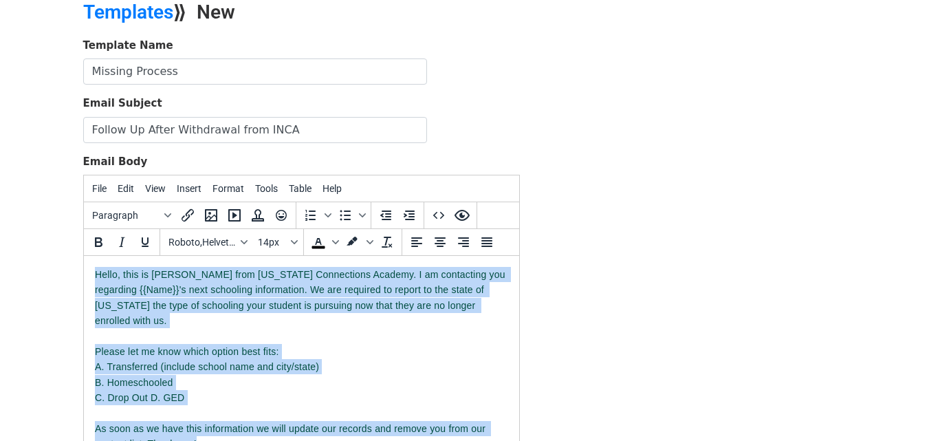
drag, startPoint x: 113, startPoint y: 272, endPoint x: 80, endPoint y: 252, distance: 38.9
click at [83, 256] on html "Hello, this is Kari Zhang from Indiana Connections Academy. I am contacting you…" at bounding box center [300, 406] width 435 height 300
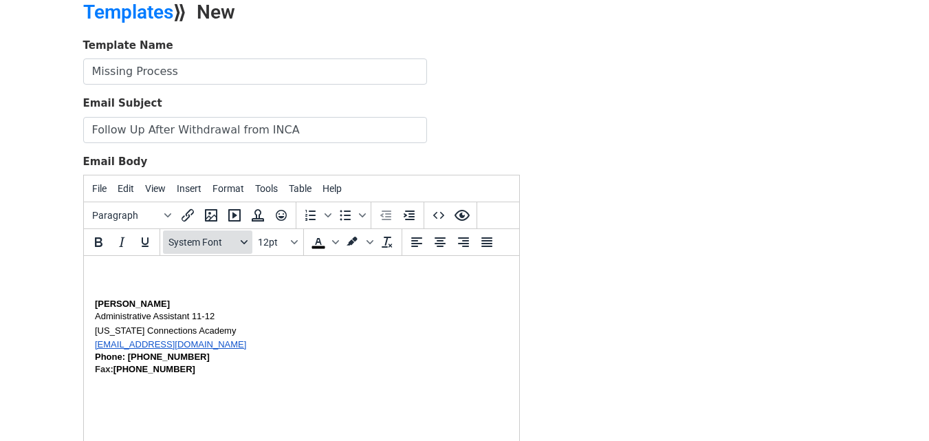
click at [239, 241] on div "Fonts" at bounding box center [244, 242] width 11 height 7
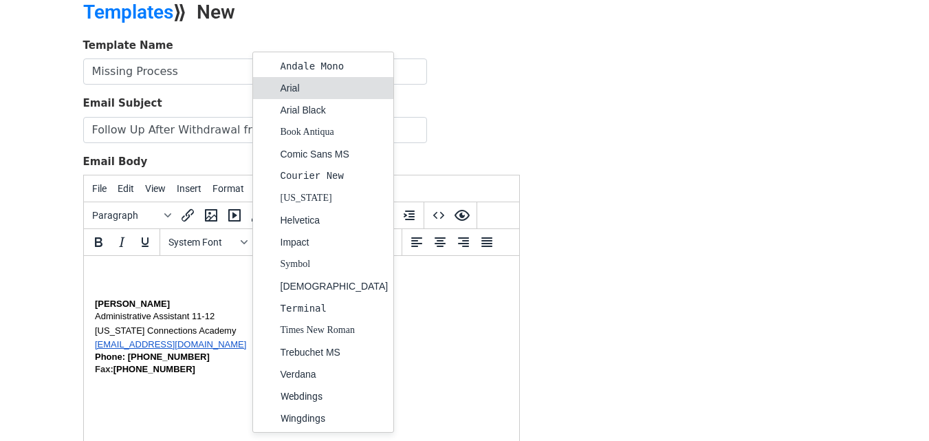
click at [291, 92] on div "Arial" at bounding box center [335, 88] width 108 height 17
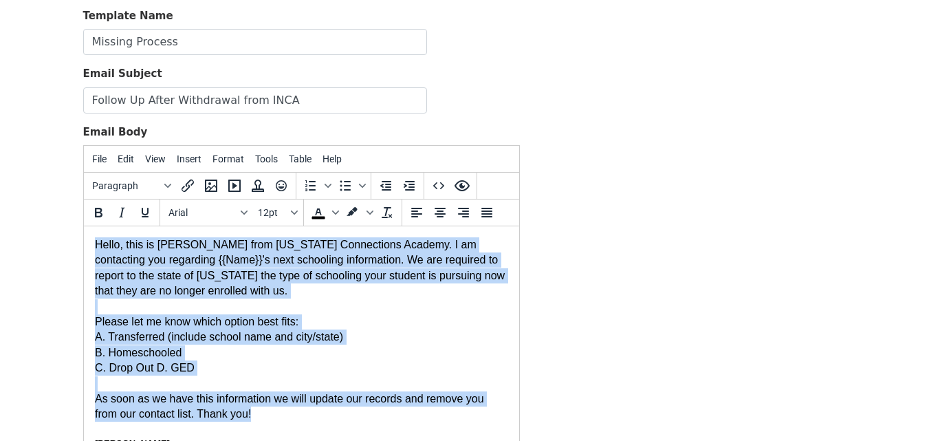
drag, startPoint x: 270, startPoint y: 305, endPoint x: 168, endPoint y: 437, distance: 166.8
click at [85, 226] on html "﻿ Hello, this is Kari Zhang from Indiana Connections Academy. I am contacting y…" at bounding box center [300, 382] width 435 height 313
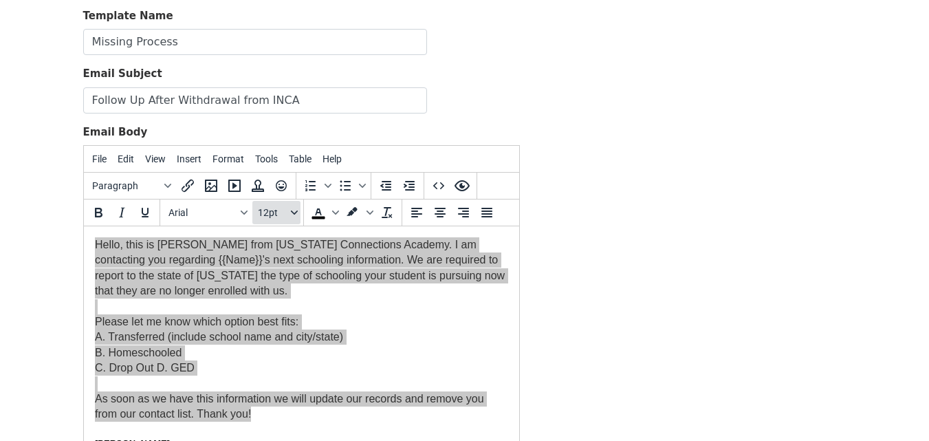
click at [292, 209] on icon "Font sizes" at bounding box center [294, 212] width 7 height 7
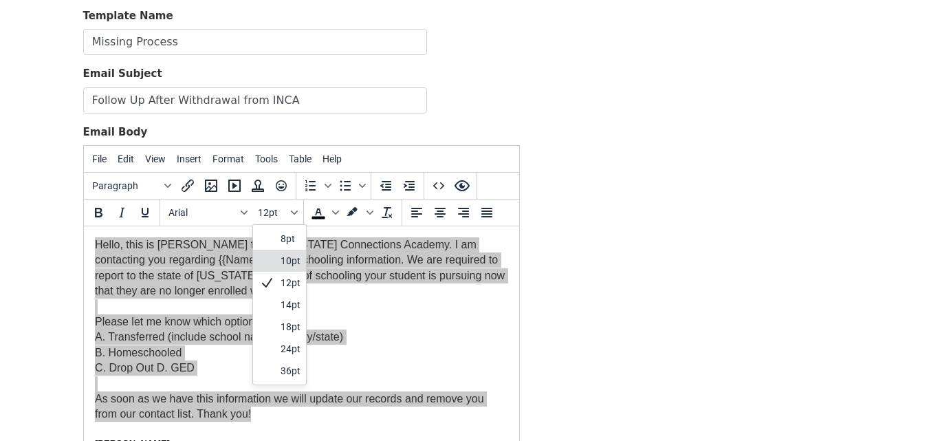
click at [293, 251] on div "10pt" at bounding box center [279, 261] width 53 height 22
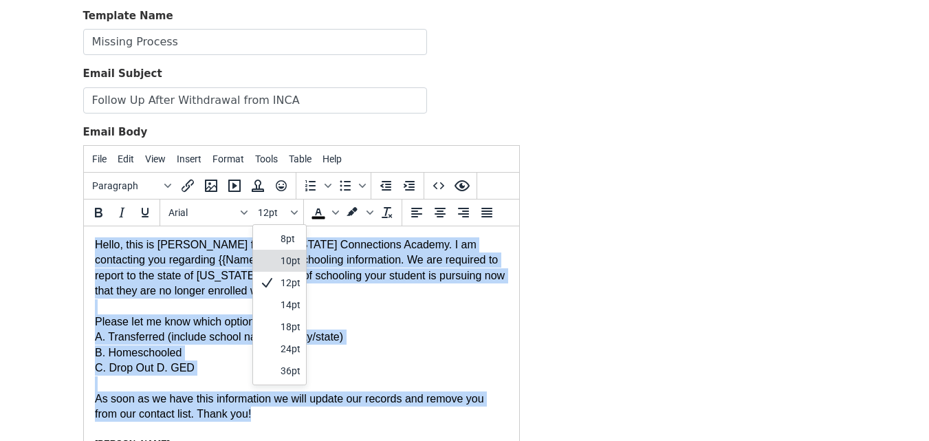
scroll to position [4, 0]
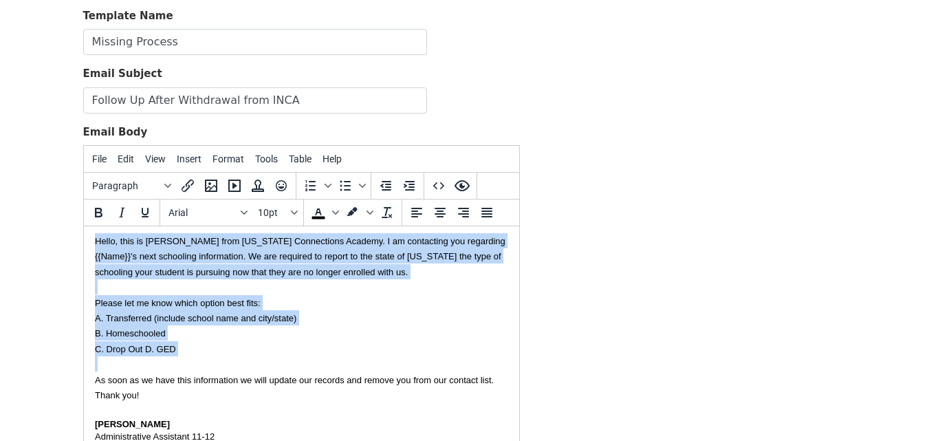
click at [335, 325] on div "A. Transferred (include school name and city/state)" at bounding box center [300, 317] width 413 height 15
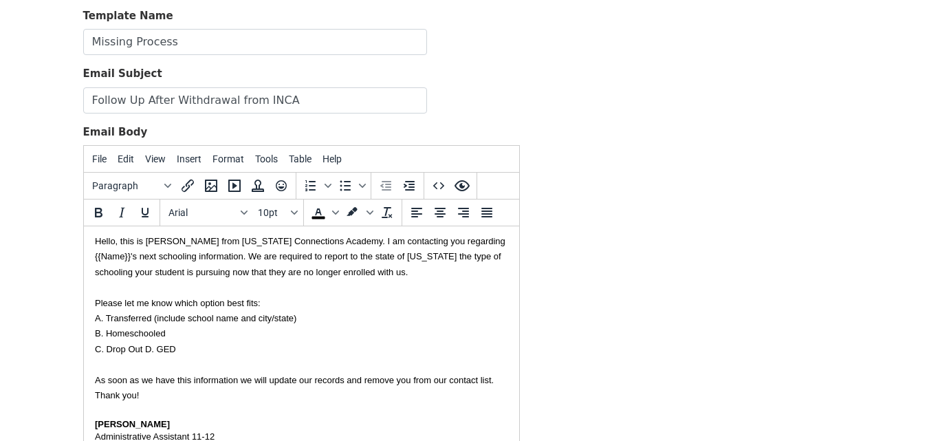
click at [94, 254] on font "Hello, this is Kari Zhang from Indiana Connections Academy. I am contacting you…" at bounding box center [299, 256] width 410 height 41
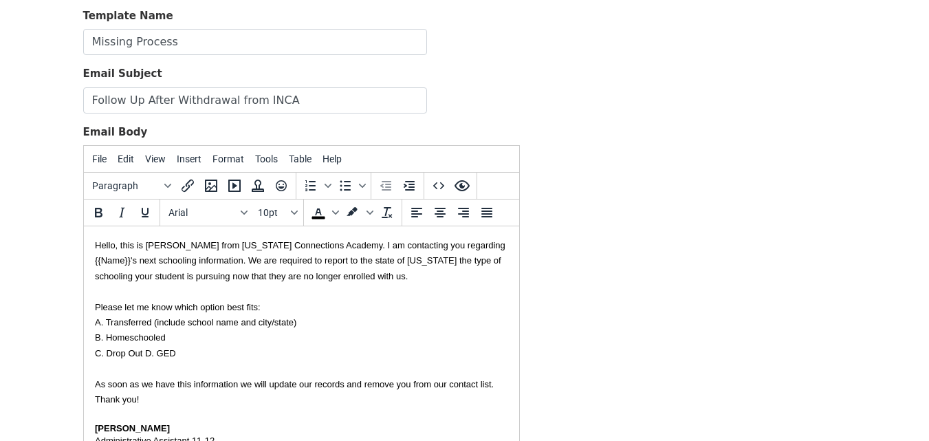
click at [145, 358] on font "C. Drop Out D. GED" at bounding box center [134, 353] width 81 height 10
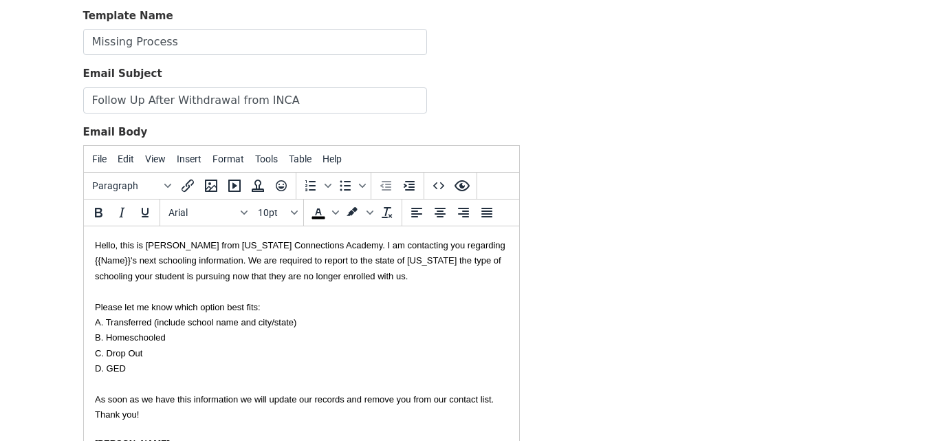
click at [146, 391] on div at bounding box center [300, 383] width 413 height 15
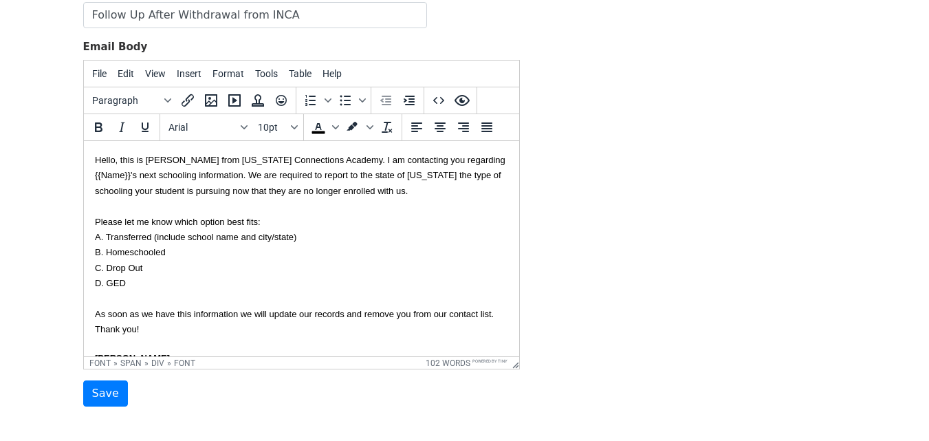
scroll to position [255, 0]
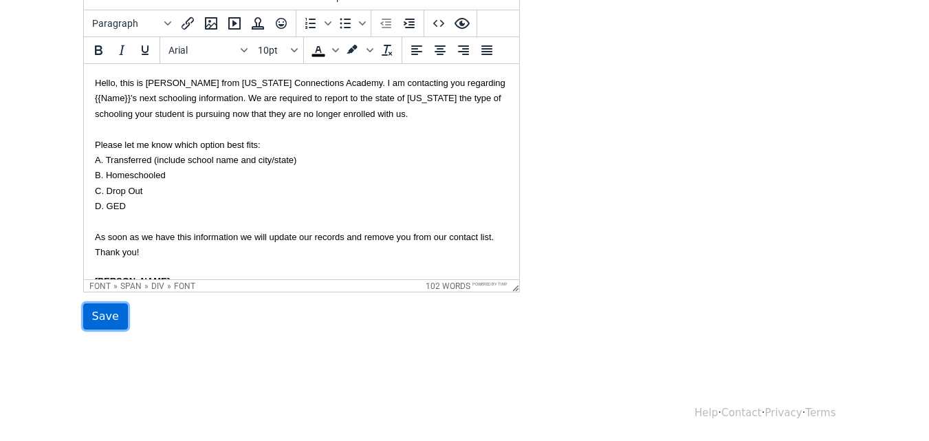
click at [98, 315] on input "Save" at bounding box center [105, 316] width 45 height 26
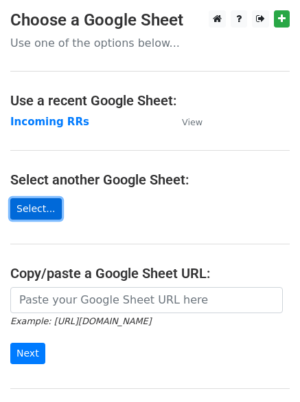
click at [43, 211] on link "Select..." at bounding box center [36, 208] width 52 height 21
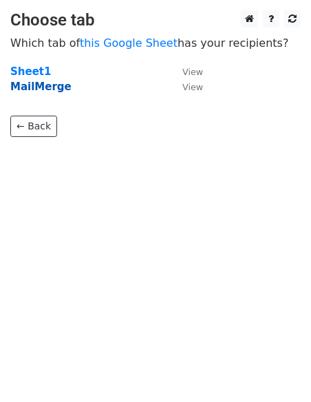
click at [46, 85] on strong "MailMerge" at bounding box center [40, 86] width 61 height 12
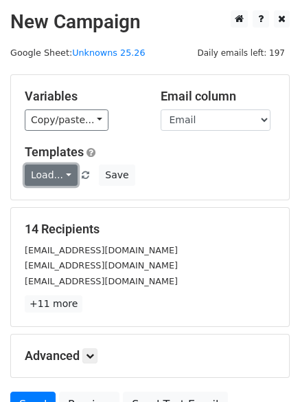
click at [55, 173] on link "Load..." at bounding box center [51, 174] width 53 height 21
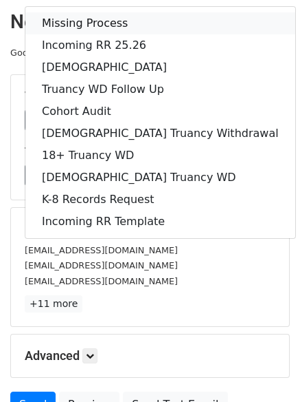
click at [90, 22] on link "Missing Process" at bounding box center [160, 23] width 270 height 22
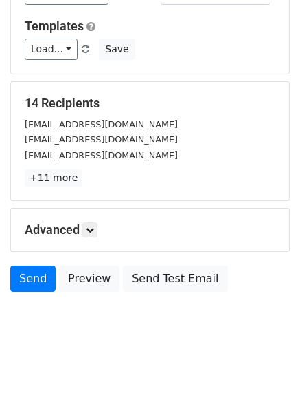
scroll to position [133, 0]
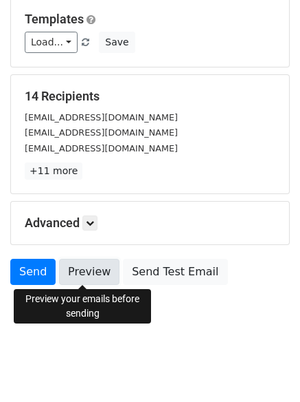
click at [85, 277] on link "Preview" at bounding box center [89, 272] width 61 height 26
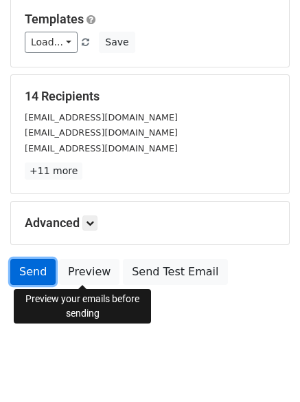
click at [27, 267] on link "Send" at bounding box center [32, 272] width 45 height 26
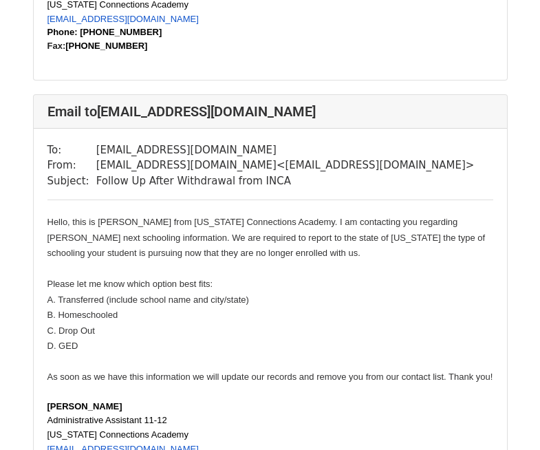
scroll to position [1513, 0]
